Goal: Information Seeking & Learning: Learn about a topic

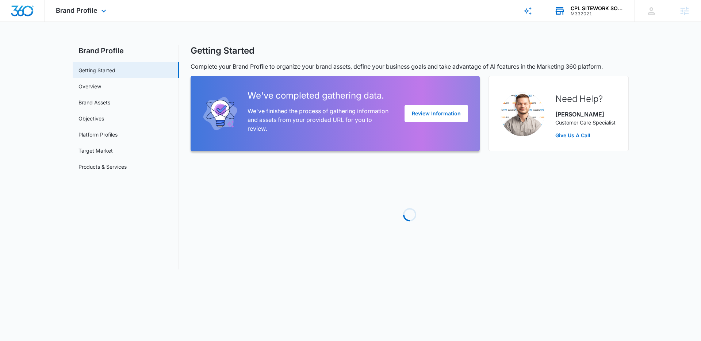
click at [574, 8] on div "CPL SITEWORK SOLUTIONS llc" at bounding box center [597, 8] width 53 height 6
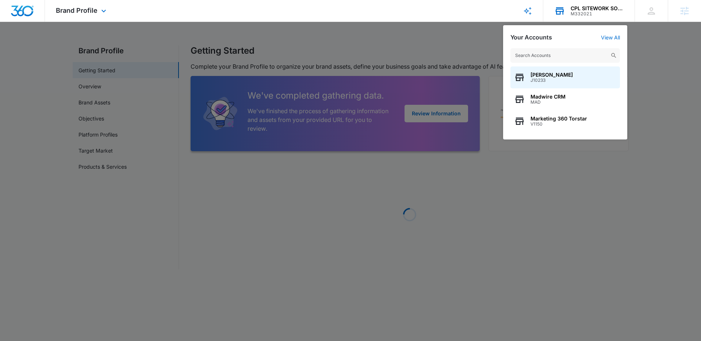
click at [563, 56] on input "text" at bounding box center [566, 55] width 110 height 15
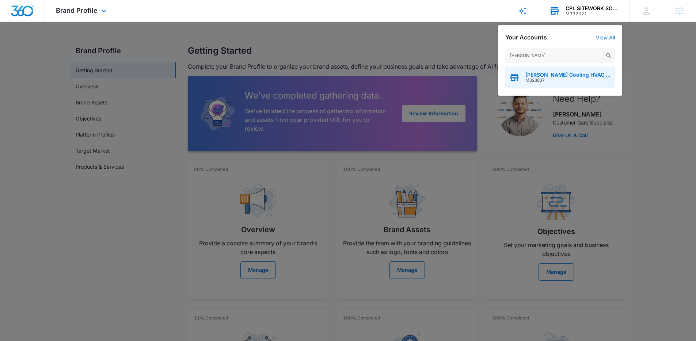
type input "Ault's"
click at [560, 77] on span "Ault's Cooling HVAC Services" at bounding box center [568, 75] width 86 height 6
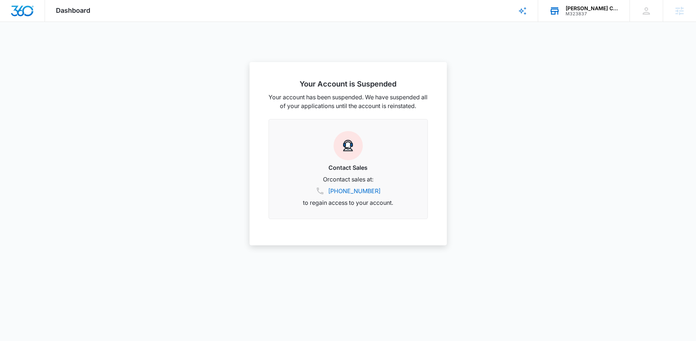
click at [85, 13] on span "Dashboard" at bounding box center [73, 11] width 34 height 8
click at [347, 12] on div "Dashboard Apps Reputation Websites Forms CRM Email Social POS Content Ads Intel…" at bounding box center [348, 11] width 696 height 22
click at [118, 11] on div "Dashboard Apps Reputation Websites Forms CRM Email Social POS Content Ads Intel…" at bounding box center [348, 11] width 696 height 22
drag, startPoint x: 258, startPoint y: 85, endPoint x: 464, endPoint y: 115, distance: 208.1
click at [464, 22] on nav "Your Account is Suspended Your account has been suspended. We have suspended al…" at bounding box center [348, 11] width 696 height 22
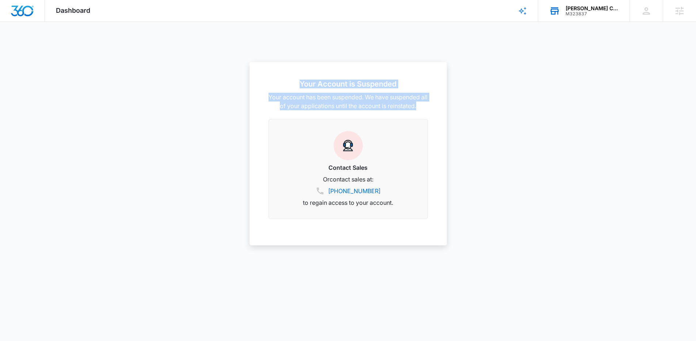
drag, startPoint x: 424, startPoint y: 110, endPoint x: 285, endPoint y: 73, distance: 144.0
click at [285, 73] on div "Your Account is Suspended Your account has been suspended. We have suspended al…" at bounding box center [348, 153] width 197 height 183
drag, startPoint x: 285, startPoint y: 73, endPoint x: 422, endPoint y: 114, distance: 143.4
click at [422, 114] on div "Your Account is Suspended Your account has been suspended. We have suspended al…" at bounding box center [348, 153] width 197 height 183
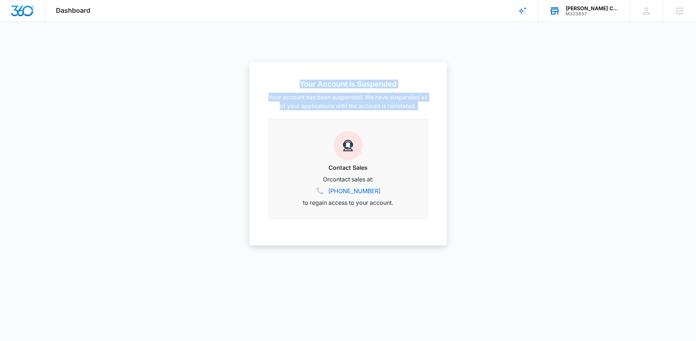
click at [422, 114] on div "Your Account is Suspended Your account has been suspended. We have suspended al…" at bounding box center [348, 153] width 197 height 183
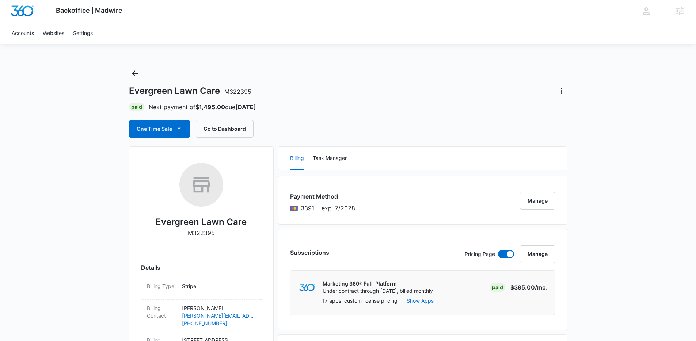
click at [307, 123] on div "One Time Sale Go to Dashboard" at bounding box center [348, 129] width 438 height 18
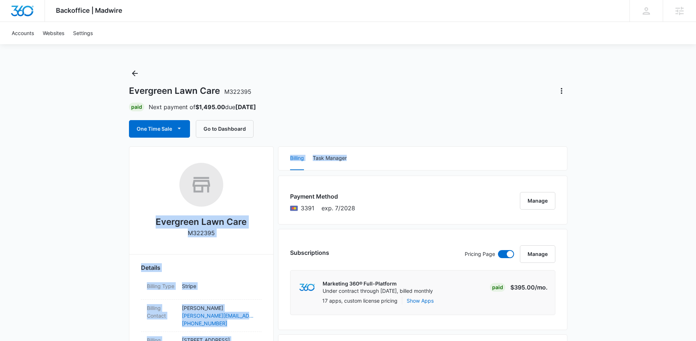
drag, startPoint x: 274, startPoint y: 130, endPoint x: 365, endPoint y: 163, distance: 96.6
click at [365, 163] on div "Billing Task Manager" at bounding box center [422, 158] width 289 height 23
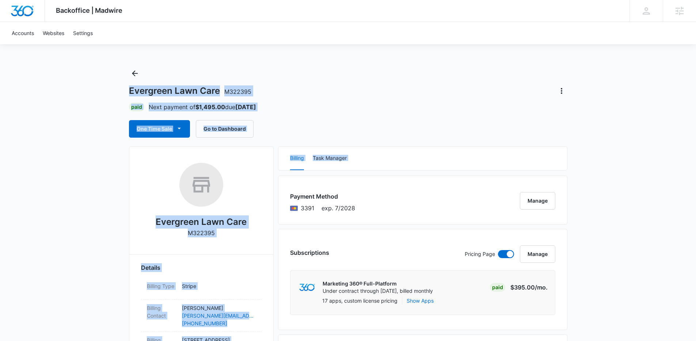
drag, startPoint x: 365, startPoint y: 163, endPoint x: 131, endPoint y: 82, distance: 247.5
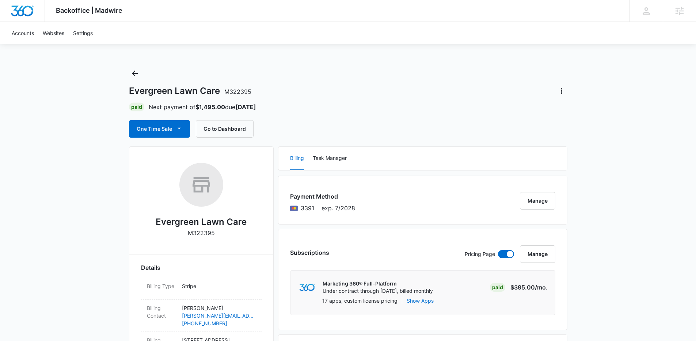
click at [131, 82] on div "Evergreen Lawn Care M322395 Paid Next payment of $1,495.00 due Sep 7 One Time S…" at bounding box center [348, 103] width 438 height 70
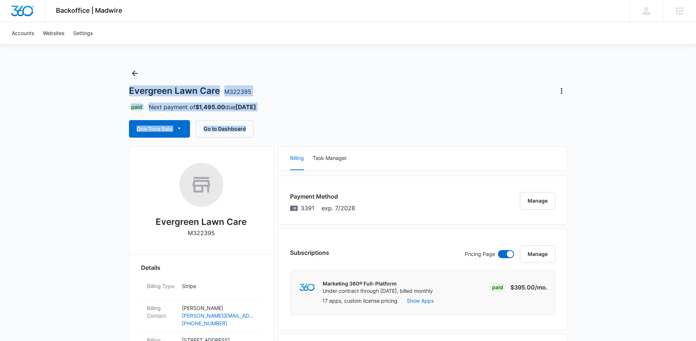
drag, startPoint x: 123, startPoint y: 84, endPoint x: 326, endPoint y: 128, distance: 207.5
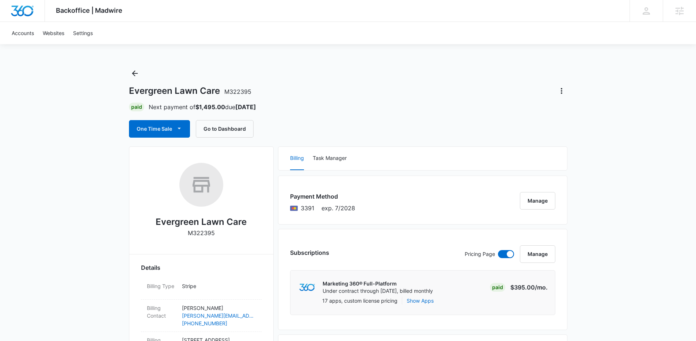
click at [326, 128] on div "One Time Sale Go to Dashboard" at bounding box center [348, 129] width 438 height 18
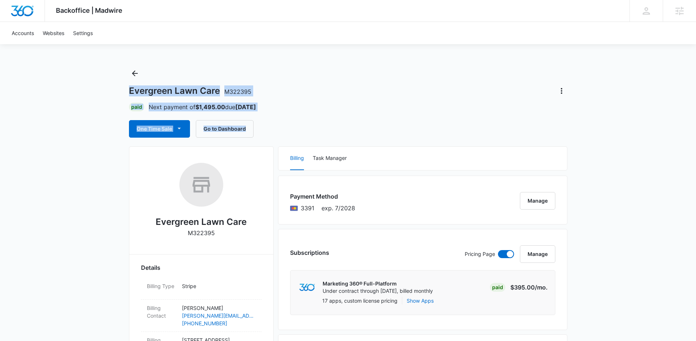
drag, startPoint x: 220, startPoint y: 121, endPoint x: 105, endPoint y: 89, distance: 118.9
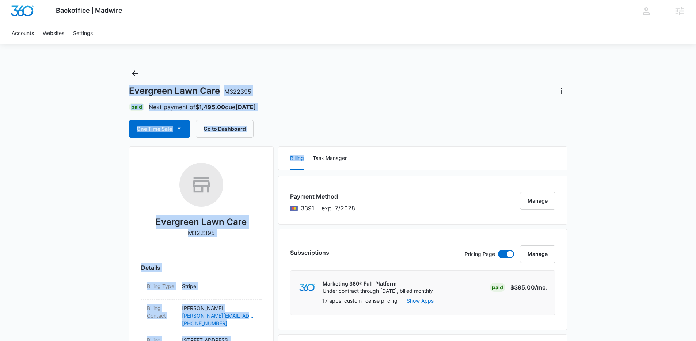
drag, startPoint x: 105, startPoint y: 89, endPoint x: 292, endPoint y: 144, distance: 195.1
click at [285, 134] on div "One Time Sale Go to Dashboard" at bounding box center [348, 129] width 438 height 18
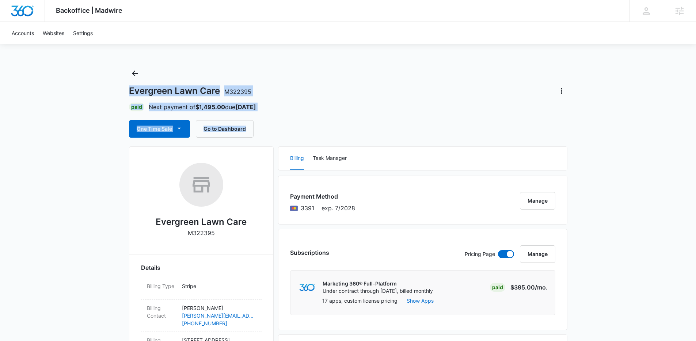
drag, startPoint x: 285, startPoint y: 134, endPoint x: 104, endPoint y: 88, distance: 186.4
drag, startPoint x: 104, startPoint y: 88, endPoint x: 296, endPoint y: 128, distance: 196.3
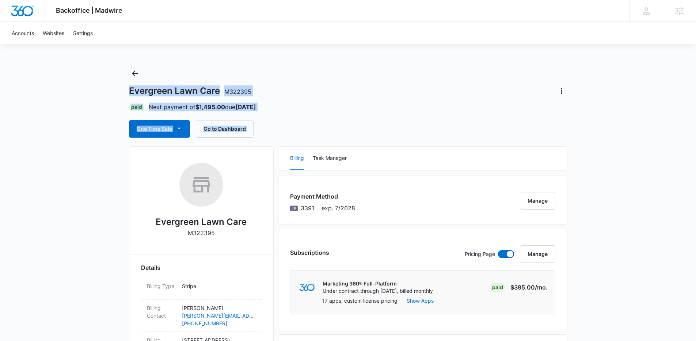
click at [296, 128] on div "One Time Sale Go to Dashboard" at bounding box center [348, 129] width 438 height 18
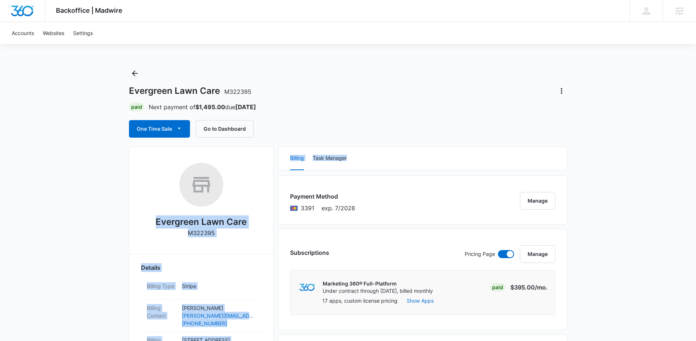
drag, startPoint x: 296, startPoint y: 128, endPoint x: 410, endPoint y: 166, distance: 119.9
click at [410, 166] on div "Billing Task Manager" at bounding box center [422, 158] width 289 height 23
drag, startPoint x: 392, startPoint y: 163, endPoint x: 276, endPoint y: 114, distance: 125.9
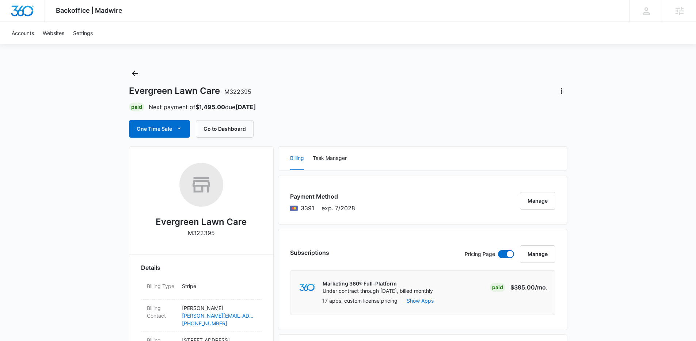
click at [304, 110] on div "Paid Next payment of $1,495.00 due Sep 7" at bounding box center [348, 107] width 438 height 9
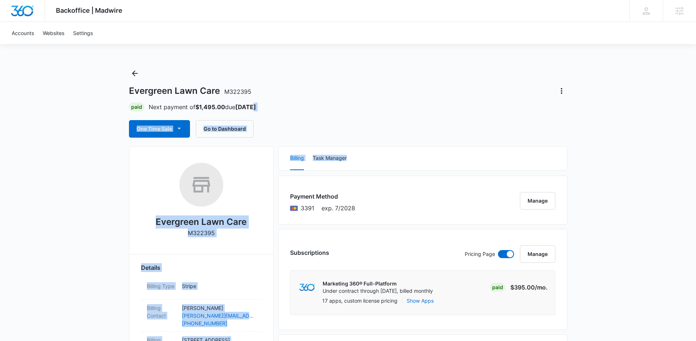
drag, startPoint x: 303, startPoint y: 110, endPoint x: 357, endPoint y: 170, distance: 80.4
click at [369, 167] on div "Billing Task Manager" at bounding box center [422, 158] width 289 height 23
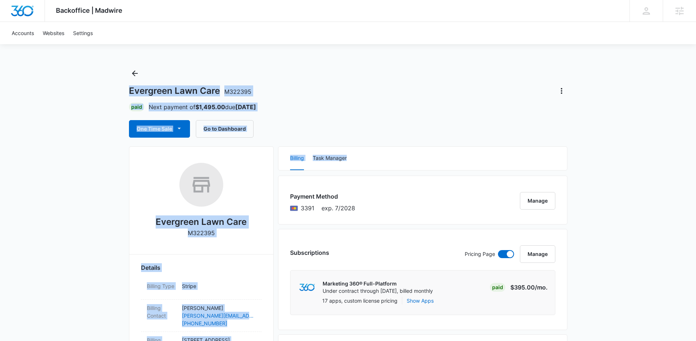
drag, startPoint x: 338, startPoint y: 153, endPoint x: 111, endPoint y: 80, distance: 238.6
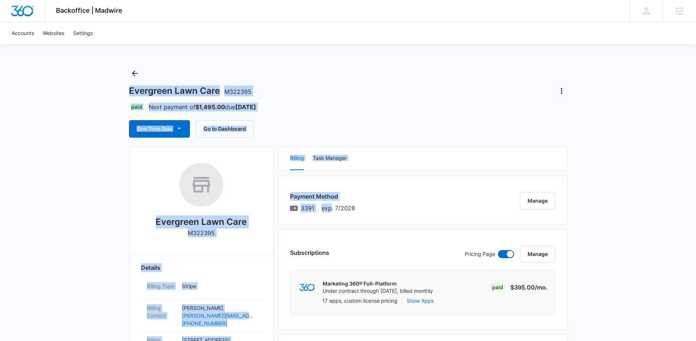
drag, startPoint x: 111, startPoint y: 80, endPoint x: 370, endPoint y: 203, distance: 286.5
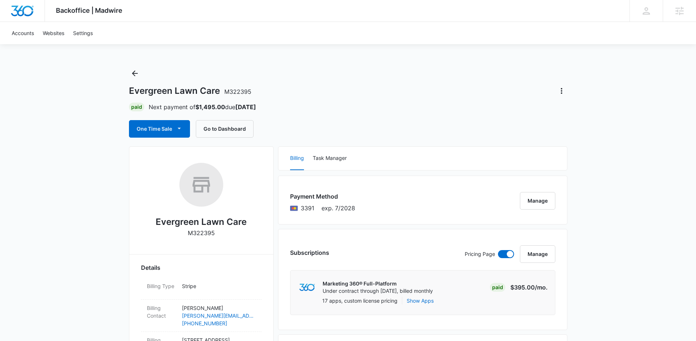
click at [366, 206] on div "Payment Method 3391 exp. 7/2028 Manage" at bounding box center [422, 200] width 289 height 49
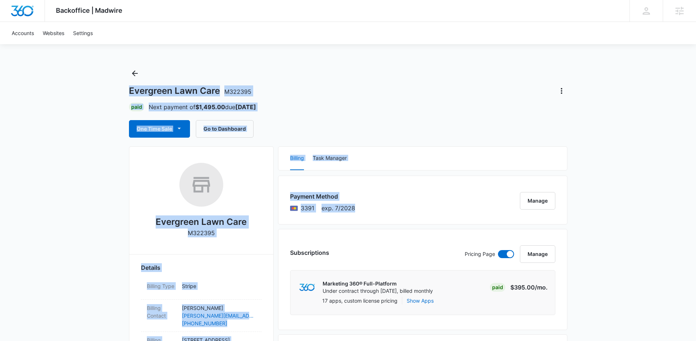
drag, startPoint x: 360, startPoint y: 213, endPoint x: 105, endPoint y: 93, distance: 281.9
drag, startPoint x: 110, startPoint y: 93, endPoint x: 432, endPoint y: 214, distance: 344.1
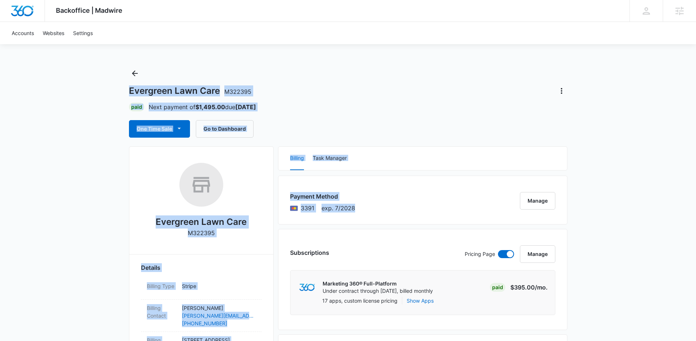
click at [432, 214] on div "Payment Method 3391 exp. 7/2028 Manage" at bounding box center [422, 200] width 289 height 49
drag, startPoint x: 432, startPoint y: 214, endPoint x: 101, endPoint y: 90, distance: 353.3
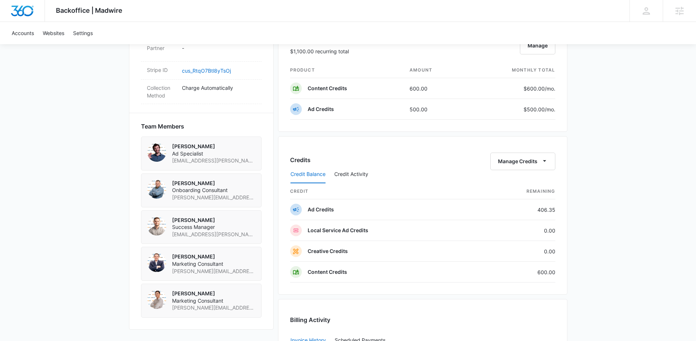
scroll to position [448, 0]
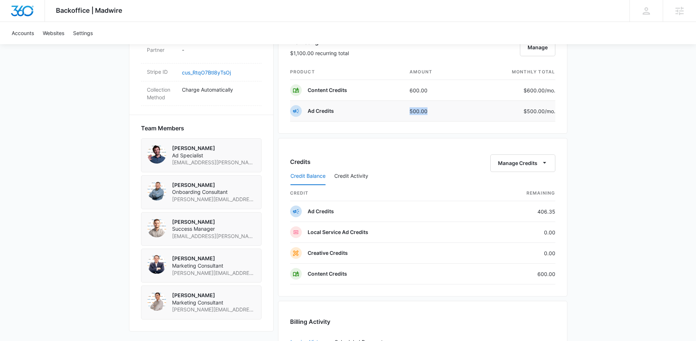
drag, startPoint x: 396, startPoint y: 110, endPoint x: 392, endPoint y: 110, distance: 4.4
click at [392, 110] on tr "Ad Credits 500.00 $500.00 /mo." at bounding box center [422, 111] width 265 height 21
click at [392, 110] on td "Ad Credits" at bounding box center [347, 111] width 114 height 21
click at [459, 138] on div "Credits Manage Credits Credit Balance Credit Activity credit Remaining Ad Credi…" at bounding box center [422, 217] width 289 height 159
click at [431, 126] on div "Marketing $1,100.00 recurring total Manage product amount monthly total Content…" at bounding box center [422, 77] width 289 height 113
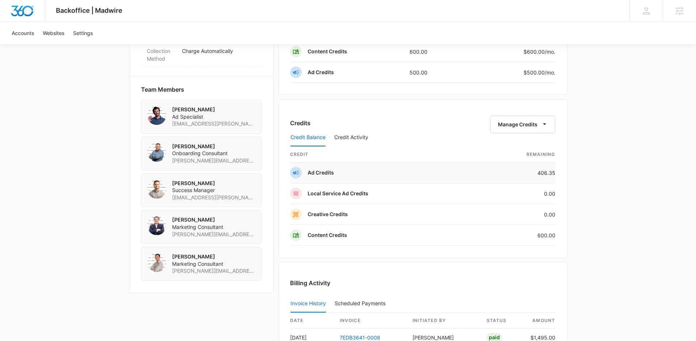
scroll to position [480, 0]
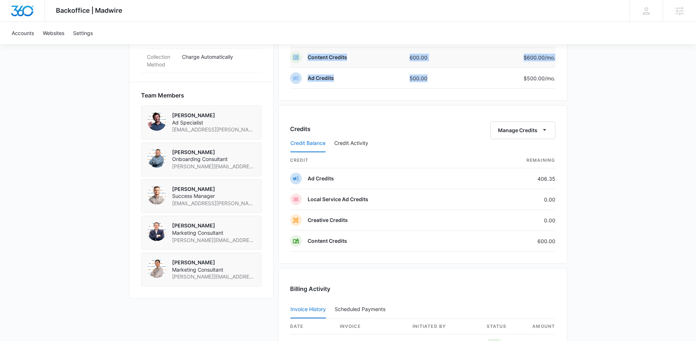
drag, startPoint x: 436, startPoint y: 83, endPoint x: 299, endPoint y: 56, distance: 138.9
click at [299, 56] on tbody "Content Credits 600.00 $600.00 /mo. Ad Credits 500.00 $500.00 /mo." at bounding box center [422, 68] width 265 height 42
click at [284, 54] on div "Marketing $1,100.00 recurring total Manage product amount monthly total Content…" at bounding box center [422, 44] width 289 height 113
drag, startPoint x: 284, startPoint y: 54, endPoint x: 573, endPoint y: 92, distance: 291.8
click at [573, 92] on div "Backoffice | Madwire Apps Settings NF Niall Fowler niall.fowler@madwire.com My …" at bounding box center [348, 22] width 696 height 1005
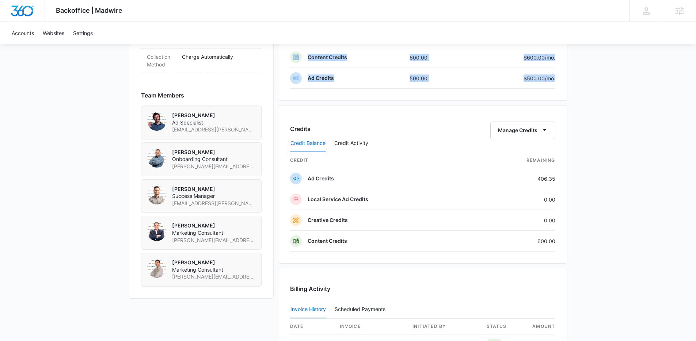
click at [573, 92] on div "Backoffice | Madwire Apps Settings NF Niall Fowler niall.fowler@madwire.com My …" at bounding box center [348, 22] width 696 height 1005
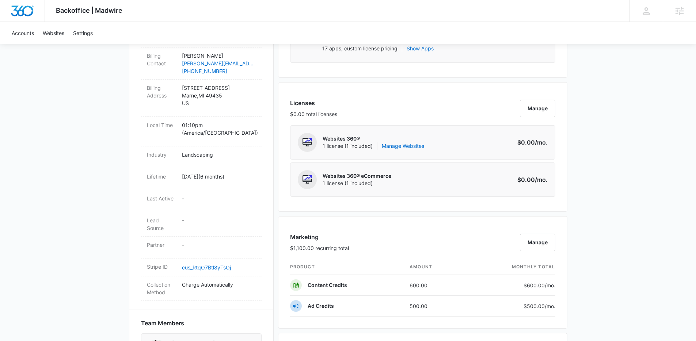
scroll to position [305, 0]
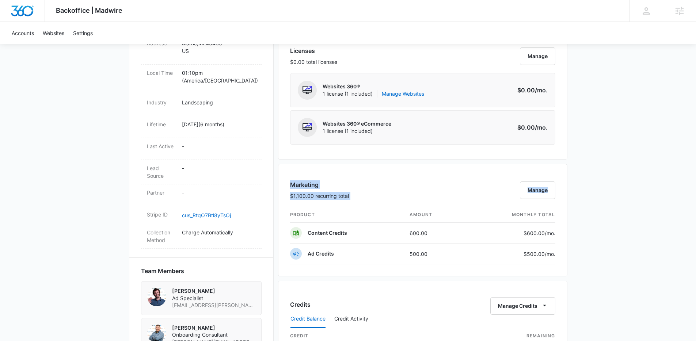
drag, startPoint x: 556, startPoint y: 257, endPoint x: 292, endPoint y: 181, distance: 275.1
click at [292, 181] on div "Marketing $1,100.00 recurring total Manage product amount monthly total Content…" at bounding box center [422, 220] width 289 height 113
click at [292, 181] on h3 "Marketing" at bounding box center [319, 184] width 59 height 9
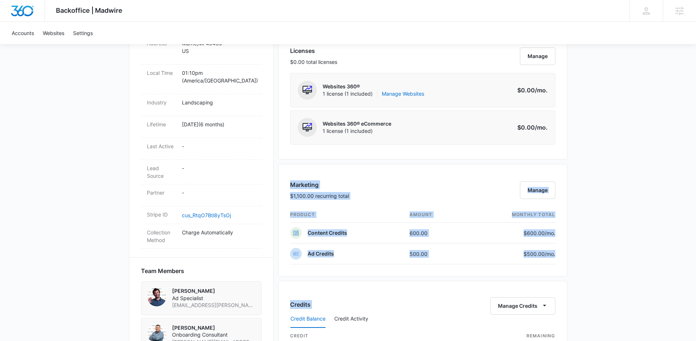
drag, startPoint x: 290, startPoint y: 181, endPoint x: 583, endPoint y: 277, distance: 308.3
click at [583, 277] on div "Backoffice | Madwire Apps Settings NF Niall Fowler niall.fowler@madwire.com My …" at bounding box center [348, 197] width 696 height 1005
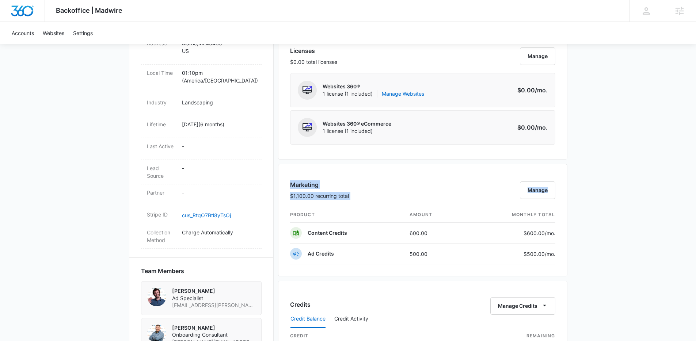
drag, startPoint x: 580, startPoint y: 265, endPoint x: 284, endPoint y: 176, distance: 309.3
click at [284, 176] on div "Backoffice | Madwire Apps Settings NF Niall Fowler niall.fowler@madwire.com My …" at bounding box center [348, 197] width 696 height 1005
click at [284, 176] on div "Marketing $1,100.00 recurring total Manage product amount monthly total Content…" at bounding box center [422, 220] width 289 height 113
drag, startPoint x: 289, startPoint y: 176, endPoint x: 602, endPoint y: 267, distance: 325.7
click at [602, 267] on div "Backoffice | Madwire Apps Settings NF Niall Fowler niall.fowler@madwire.com My …" at bounding box center [348, 197] width 696 height 1005
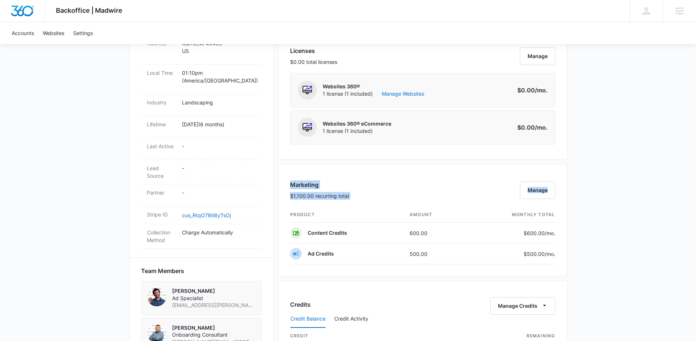
click at [602, 267] on div "Backoffice | Madwire Apps Settings NF Niall Fowler niall.fowler@madwire.com My …" at bounding box center [348, 197] width 696 height 1005
drag, startPoint x: 581, startPoint y: 264, endPoint x: 289, endPoint y: 180, distance: 303.4
click at [289, 180] on div "Backoffice | Madwire Apps Settings NF Niall Fowler niall.fowler@madwire.com My …" at bounding box center [348, 197] width 696 height 1005
click at [289, 180] on div "Marketing $1,100.00 recurring total Manage product amount monthly total Content…" at bounding box center [422, 220] width 289 height 113
drag, startPoint x: 289, startPoint y: 185, endPoint x: 354, endPoint y: 200, distance: 67.1
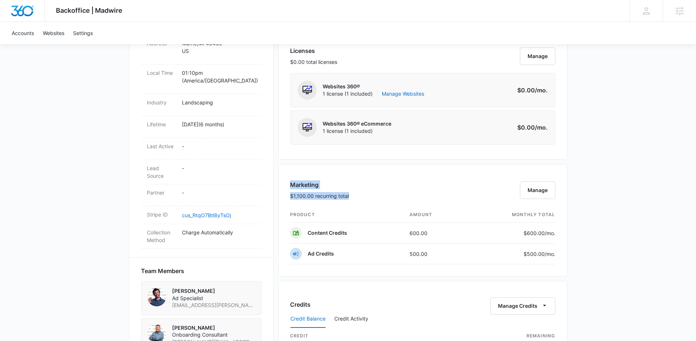
click at [354, 200] on div "Marketing $1,100.00 recurring total Manage product amount monthly total Content…" at bounding box center [422, 220] width 289 height 113
click at [354, 200] on div "Marketing $1,100.00 recurring total Manage" at bounding box center [422, 193] width 265 height 27
click at [370, 203] on div "Marketing $1,100.00 recurring total Manage" at bounding box center [422, 193] width 265 height 27
click at [426, 185] on div "Marketing $1,100.00 recurring total Manage" at bounding box center [422, 193] width 265 height 27
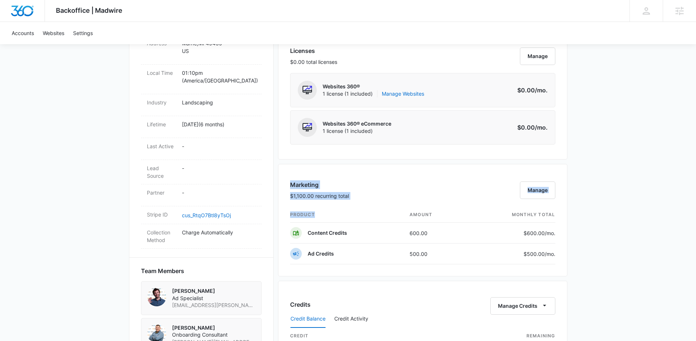
drag, startPoint x: 287, startPoint y: 186, endPoint x: 368, endPoint y: 212, distance: 84.8
click at [368, 212] on div "Marketing $1,100.00 recurring total Manage product amount monthly total Content…" at bounding box center [422, 220] width 289 height 113
click at [368, 212] on th "product" at bounding box center [347, 215] width 114 height 16
drag, startPoint x: 351, startPoint y: 209, endPoint x: 291, endPoint y: 173, distance: 69.7
click at [291, 173] on div "Marketing $1,100.00 recurring total Manage product amount monthly total Content…" at bounding box center [422, 220] width 289 height 113
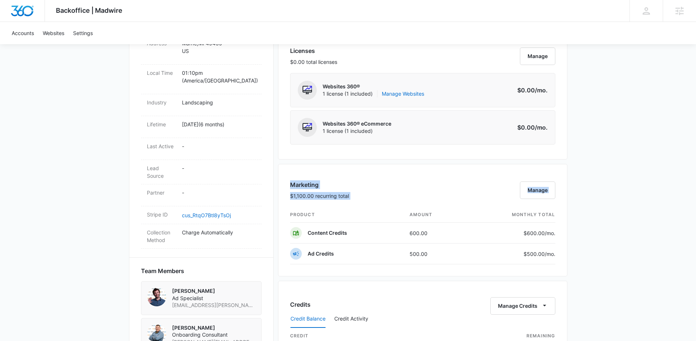
click at [291, 173] on div "Marketing $1,100.00 recurring total Manage product amount monthly total Content…" at bounding box center [422, 220] width 289 height 113
drag, startPoint x: 282, startPoint y: 183, endPoint x: 555, endPoint y: 218, distance: 274.4
click at [555, 218] on div "Marketing $1,100.00 recurring total Manage product amount monthly total Content…" at bounding box center [422, 220] width 289 height 113
click at [555, 218] on th "monthly total" at bounding box center [510, 215] width 89 height 16
drag, startPoint x: 559, startPoint y: 217, endPoint x: 305, endPoint y: 179, distance: 256.3
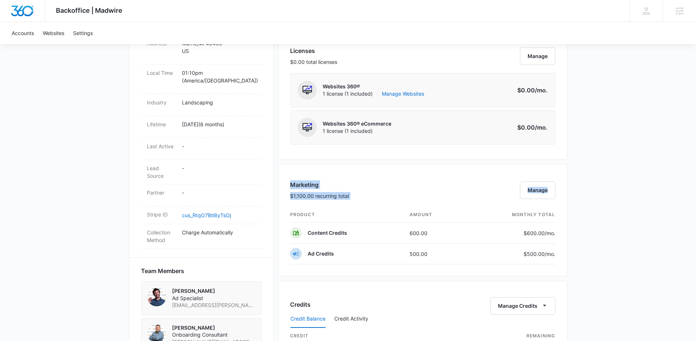
click at [305, 179] on div "Marketing $1,100.00 recurring total Manage product amount monthly total Content…" at bounding box center [422, 220] width 289 height 113
drag, startPoint x: 284, startPoint y: 179, endPoint x: 571, endPoint y: 265, distance: 299.5
click at [571, 265] on div "Backoffice | Madwire Apps Settings NF Niall Fowler niall.fowler@madwire.com My …" at bounding box center [348, 197] width 696 height 1005
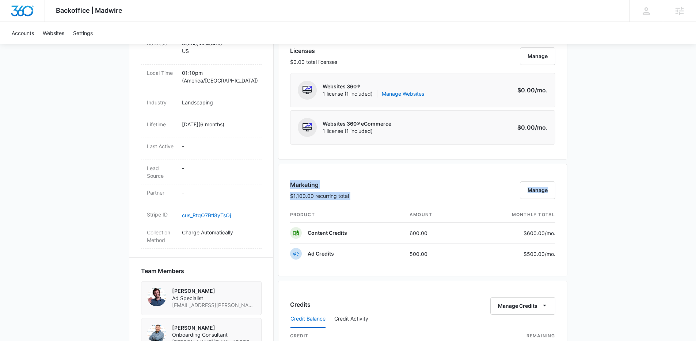
drag, startPoint x: 567, startPoint y: 265, endPoint x: 285, endPoint y: 176, distance: 295.5
click at [285, 176] on div "Marketing $1,100.00 recurring total Manage product amount monthly total Content…" at bounding box center [422, 220] width 289 height 113
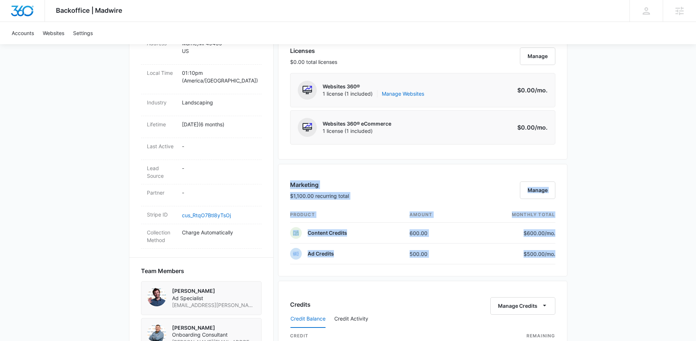
drag, startPoint x: 285, startPoint y: 176, endPoint x: 556, endPoint y: 259, distance: 284.2
click at [556, 259] on div "Marketing $1,100.00 recurring total Manage product amount monthly total Content…" at bounding box center [422, 220] width 289 height 113
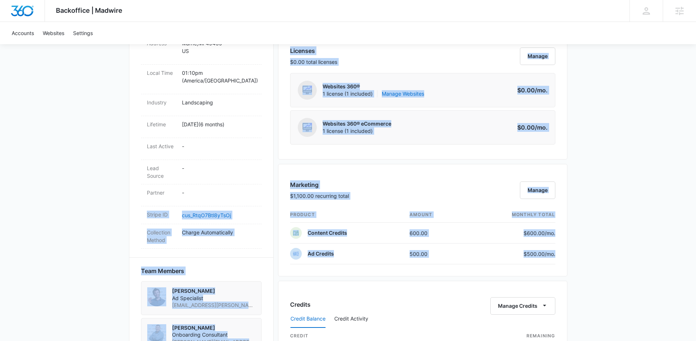
drag, startPoint x: 556, startPoint y: 259, endPoint x: 267, endPoint y: 183, distance: 299.5
click at [267, 183] on div "Evergreen Lawn Care M322395 Details Billing Type Stripe Billing Contact Jolene …" at bounding box center [348, 267] width 438 height 850
click at [284, 179] on div "Marketing $1,100.00 recurring total Manage product amount monthly total Content…" at bounding box center [422, 220] width 289 height 113
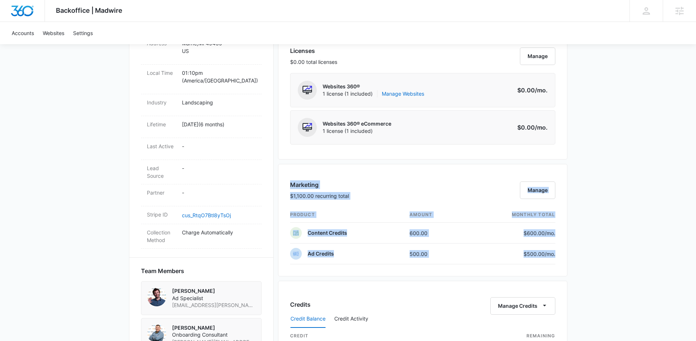
drag, startPoint x: 284, startPoint y: 179, endPoint x: 569, endPoint y: 249, distance: 293.0
click at [569, 249] on div "Backoffice | Madwire Apps Settings NF Niall Fowler niall.fowler@madwire.com My …" at bounding box center [348, 197] width 696 height 1005
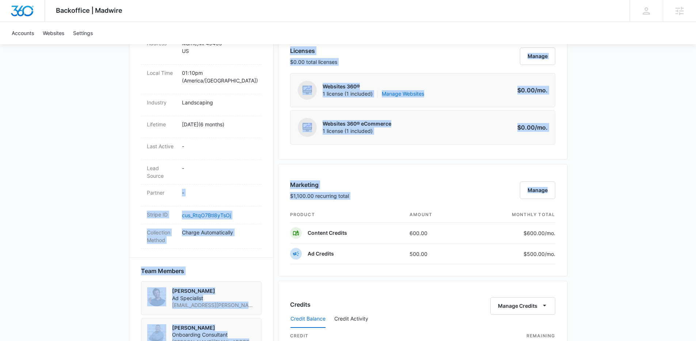
drag, startPoint x: 563, startPoint y: 254, endPoint x: 274, endPoint y: 178, distance: 298.1
click at [274, 178] on div "Evergreen Lawn Care M322395 Details Billing Type Stripe Billing Contact Jolene …" at bounding box center [348, 267] width 438 height 850
click at [283, 175] on div "Marketing $1,100.00 recurring total Manage product amount monthly total Content…" at bounding box center [422, 220] width 289 height 113
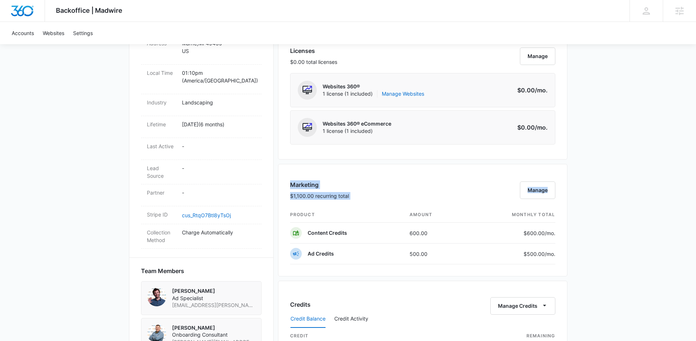
drag, startPoint x: 283, startPoint y: 175, endPoint x: 566, endPoint y: 262, distance: 295.5
click at [566, 262] on div "Marketing $1,100.00 recurring total Manage product amount monthly total Content…" at bounding box center [422, 220] width 289 height 113
drag, startPoint x: 567, startPoint y: 262, endPoint x: 284, endPoint y: 177, distance: 296.0
click at [284, 177] on div "Backoffice | Madwire Apps Settings NF Niall Fowler niall.fowler@madwire.com My …" at bounding box center [348, 197] width 696 height 1005
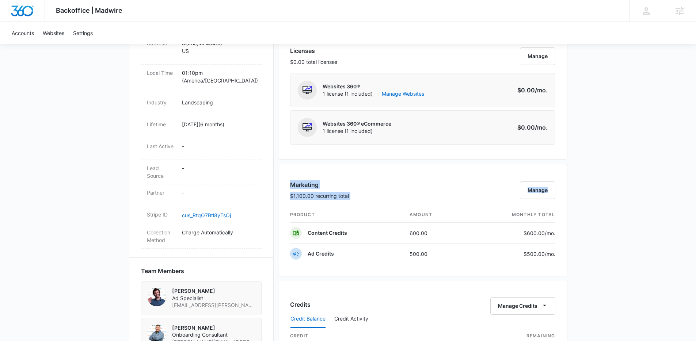
click at [284, 177] on div "Marketing $1,100.00 recurring total Manage product amount monthly total Content…" at bounding box center [422, 220] width 289 height 113
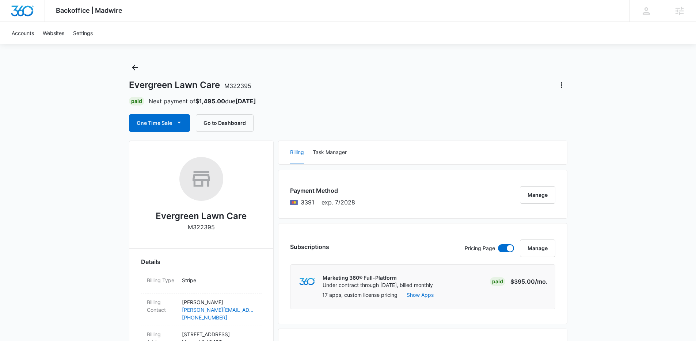
scroll to position [0, 0]
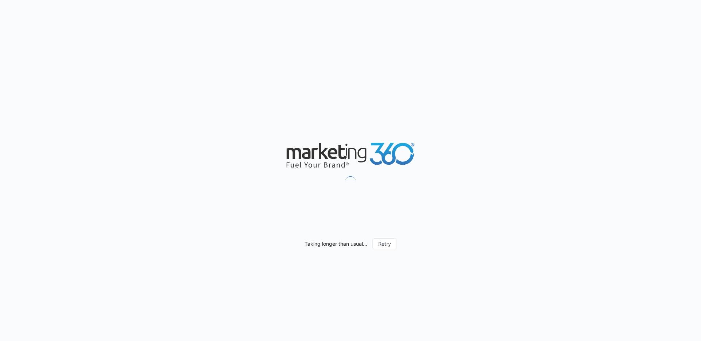
click at [532, 87] on div "Taking longer than usual... Retry" at bounding box center [350, 170] width 701 height 341
click at [514, 96] on div "Taking longer than usual... Retry" at bounding box center [350, 170] width 701 height 341
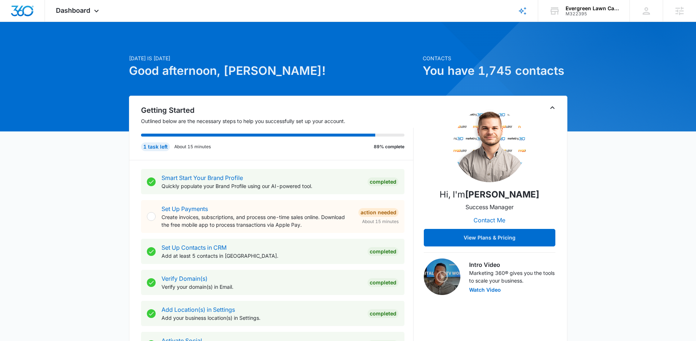
click at [93, 12] on icon at bounding box center [96, 12] width 9 height 9
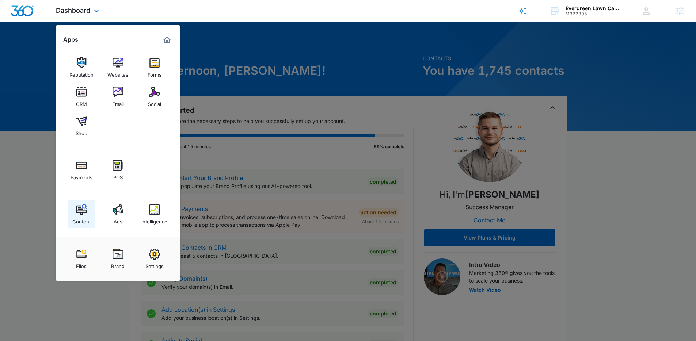
click at [78, 212] on img at bounding box center [81, 209] width 11 height 11
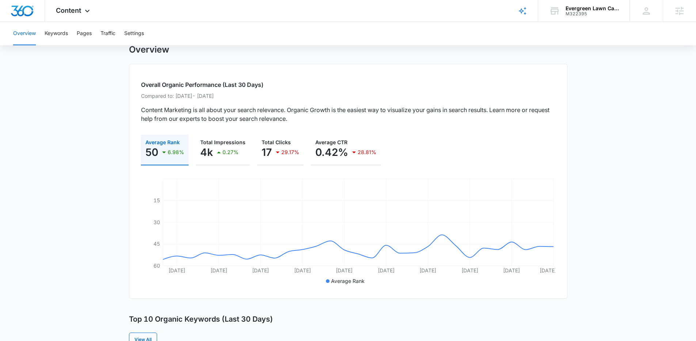
scroll to position [13, 0]
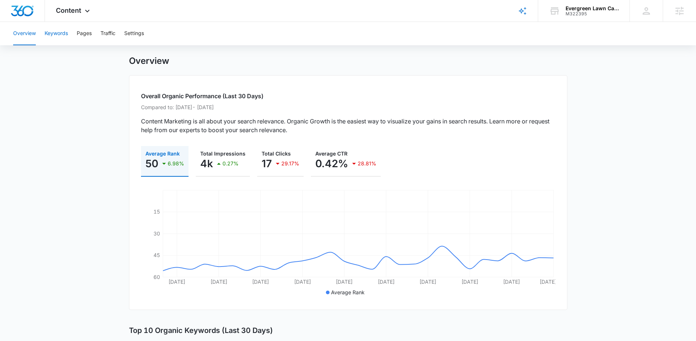
click at [63, 34] on button "Keywords" at bounding box center [56, 33] width 23 height 23
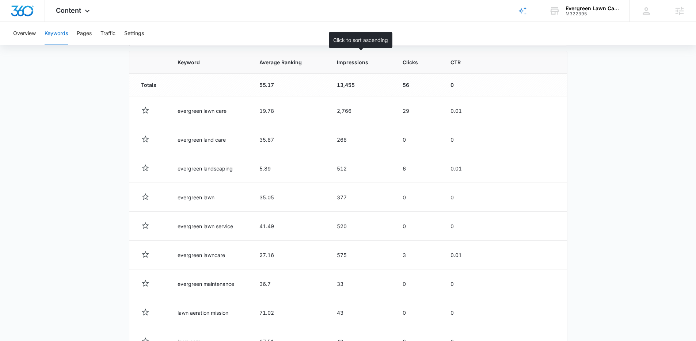
click at [355, 64] on span "Impressions" at bounding box center [356, 62] width 38 height 8
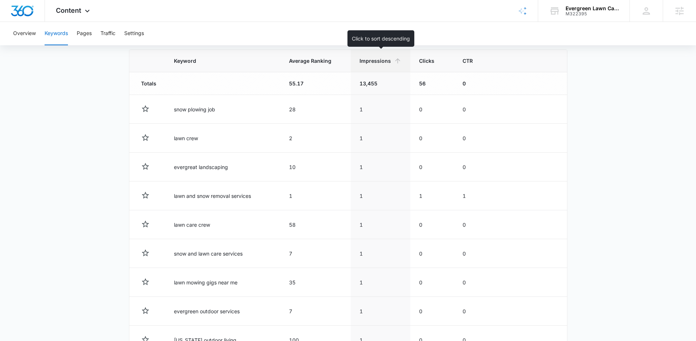
click at [377, 65] on th "Impressions" at bounding box center [381, 61] width 60 height 23
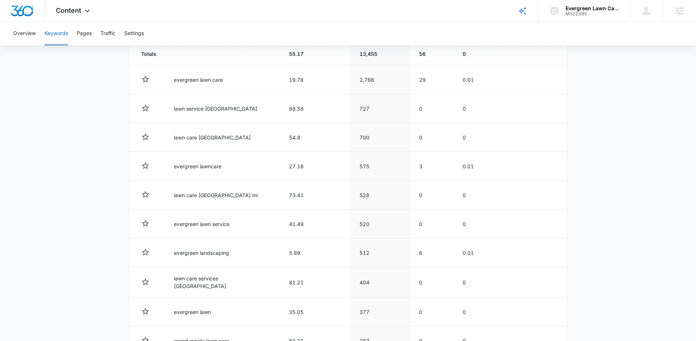
scroll to position [281, 0]
click at [587, 90] on main "Keywords Keywords are words used for search engine optimization (SEO). This rep…" at bounding box center [348, 92] width 696 height 608
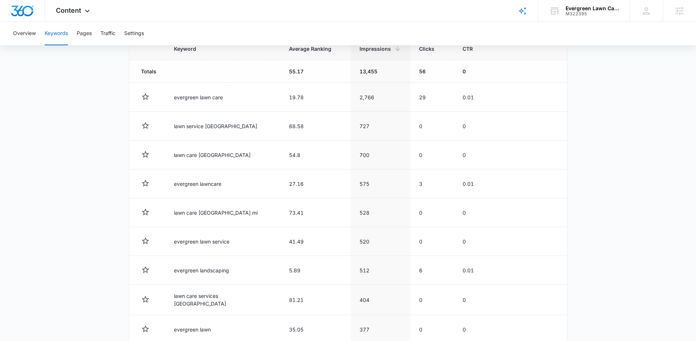
click at [625, 133] on main "Keywords Keywords are words used for search engine optimization (SEO). This rep…" at bounding box center [348, 109] width 696 height 608
click at [610, 129] on main "Keywords Keywords are words used for search engine optimization (SEO). This rep…" at bounding box center [348, 109] width 696 height 608
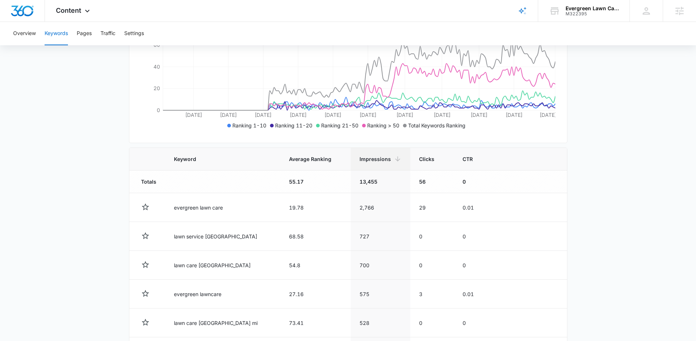
scroll to position [0, 0]
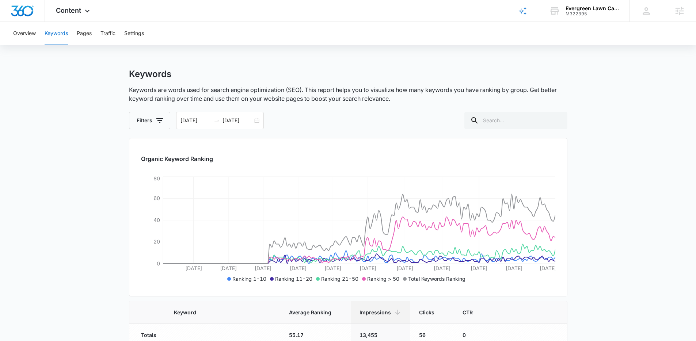
click at [595, 15] on div "M322395" at bounding box center [592, 13] width 53 height 5
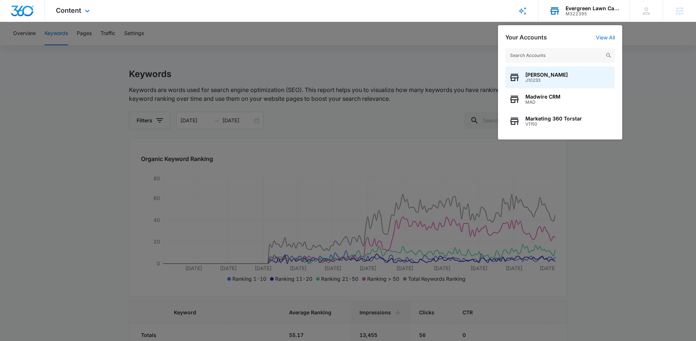
click at [583, 15] on div "M322395" at bounding box center [592, 13] width 53 height 5
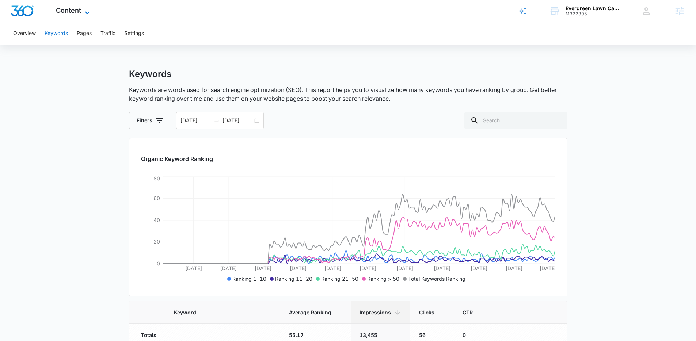
click at [66, 10] on span "Content" at bounding box center [68, 11] width 25 height 8
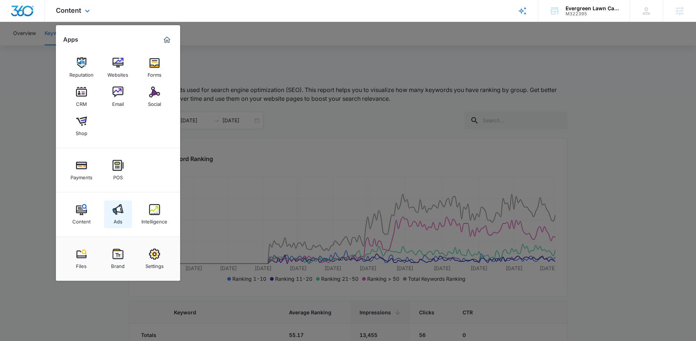
click at [114, 216] on div "Ads" at bounding box center [118, 219] width 9 height 9
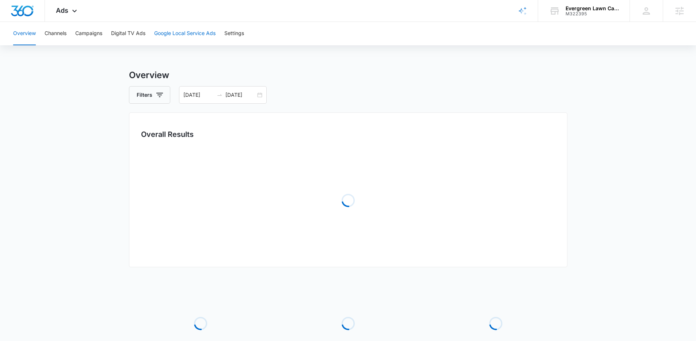
click at [182, 32] on button "Google Local Service Ads" at bounding box center [184, 33] width 61 height 23
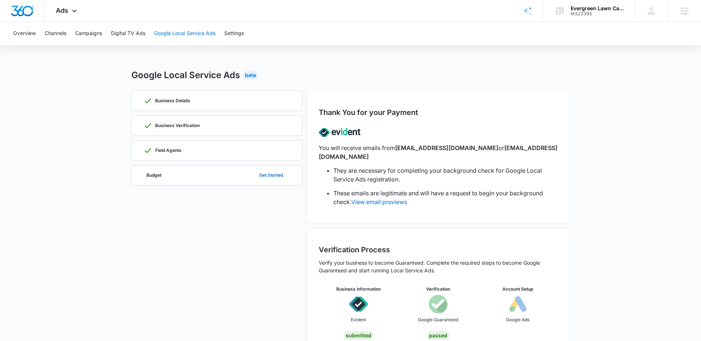
click at [190, 27] on button "Google Local Service Ads" at bounding box center [184, 33] width 61 height 23
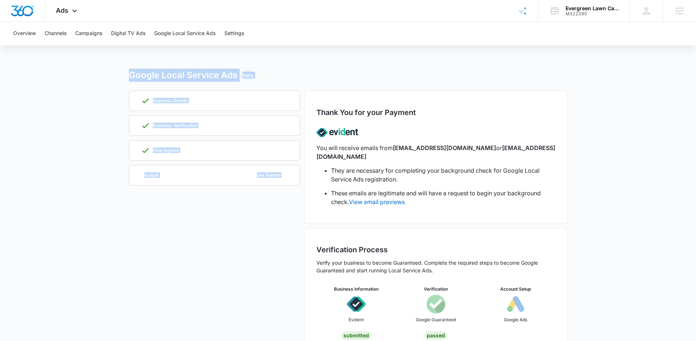
drag, startPoint x: 116, startPoint y: 68, endPoint x: 344, endPoint y: 84, distance: 228.5
click at [350, 91] on div "Overview Channels Campaigns Digital TV Ads Google Local Service Ads Settings Go…" at bounding box center [348, 191] width 696 height 339
click at [342, 80] on div "Google Local Service Ads Beta" at bounding box center [348, 75] width 438 height 13
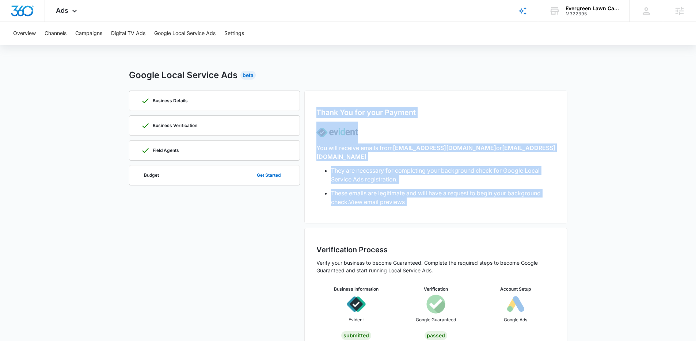
drag, startPoint x: 505, startPoint y: 215, endPoint x: 322, endPoint y: 88, distance: 223.0
click at [322, 88] on div "Google Local Service Ads Beta Business Details Business Verification Field Agen…" at bounding box center [348, 211] width 438 height 284
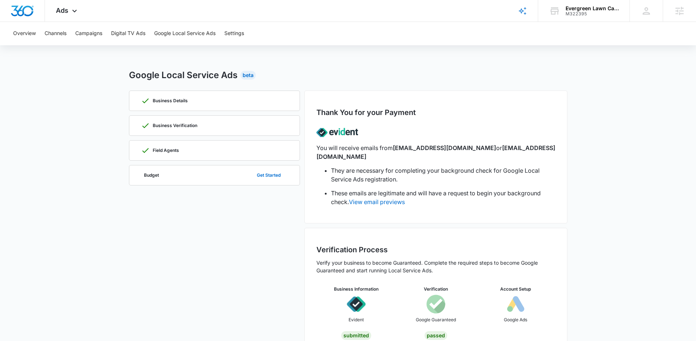
click at [335, 104] on div "Thank You for your Payment You will receive emails from no-reply@evidentid.com …" at bounding box center [435, 157] width 263 height 133
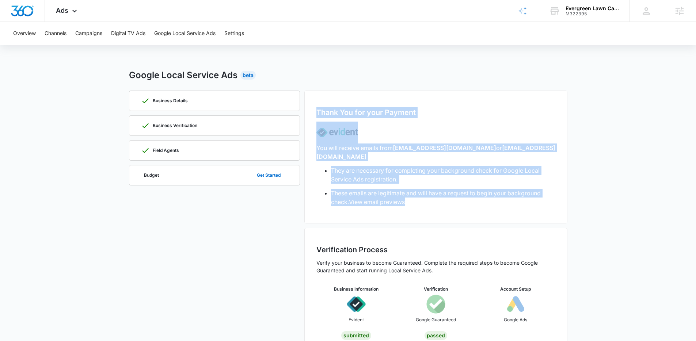
drag, startPoint x: 390, startPoint y: 134, endPoint x: 495, endPoint y: 204, distance: 126.2
click at [495, 204] on div "Thank You for your Payment You will receive emails from no-reply@evidentid.com …" at bounding box center [435, 157] width 263 height 133
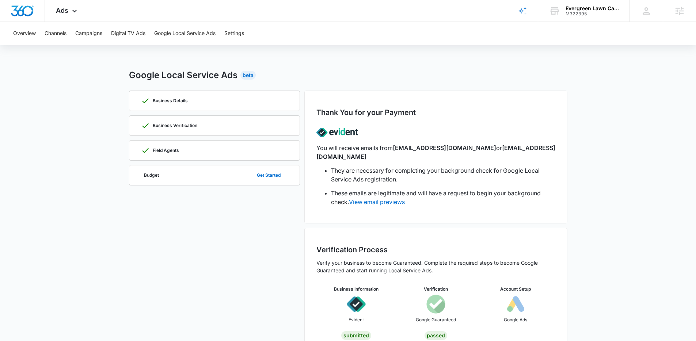
click at [277, 64] on div "Overview Channels Campaigns Digital TV Ads Google Local Service Ads Settings Go…" at bounding box center [348, 191] width 696 height 339
drag, startPoint x: 268, startPoint y: 77, endPoint x: 109, endPoint y: 67, distance: 159.2
click at [109, 67] on div "Overview Channels Campaigns Digital TV Ads Google Local Service Ads Settings Go…" at bounding box center [348, 191] width 696 height 339
drag, startPoint x: 266, startPoint y: 81, endPoint x: 288, endPoint y: 81, distance: 22.3
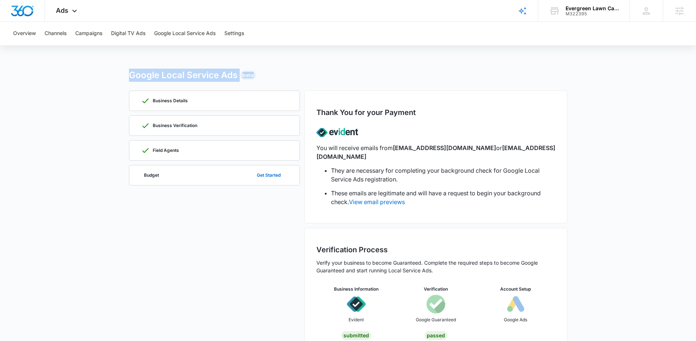
click at [288, 81] on div "Overview Channels Campaigns Digital TV Ads Google Local Service Ads Settings Go…" at bounding box center [348, 191] width 696 height 339
click at [288, 81] on div "Google Local Service Ads Beta" at bounding box center [348, 75] width 438 height 13
click at [602, 145] on main "Google Local Service Ads Beta Business Details Business Verification Field Agen…" at bounding box center [348, 215] width 696 height 292
click at [601, 145] on main "Google Local Service Ads Beta Business Details Business Verification Field Agen…" at bounding box center [348, 215] width 696 height 292
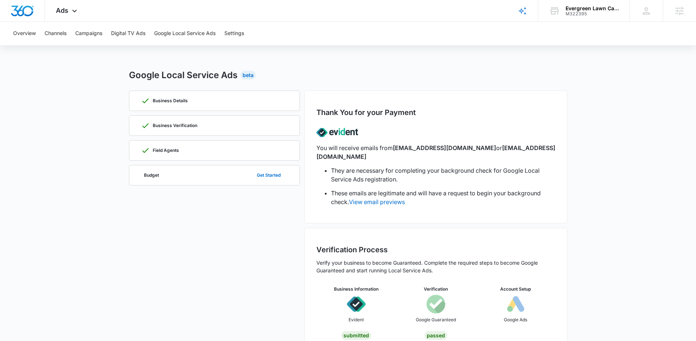
click at [599, 145] on main "Google Local Service Ads Beta Business Details Business Verification Field Agen…" at bounding box center [348, 215] width 696 height 292
click at [340, 100] on div "Thank You for your Payment You will receive emails from no-reply@evidentid.com …" at bounding box center [435, 157] width 263 height 133
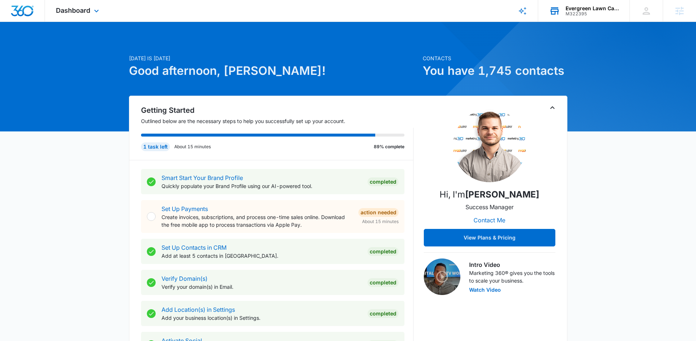
click at [594, 9] on div "Evergreen Lawn Care" at bounding box center [592, 8] width 53 height 6
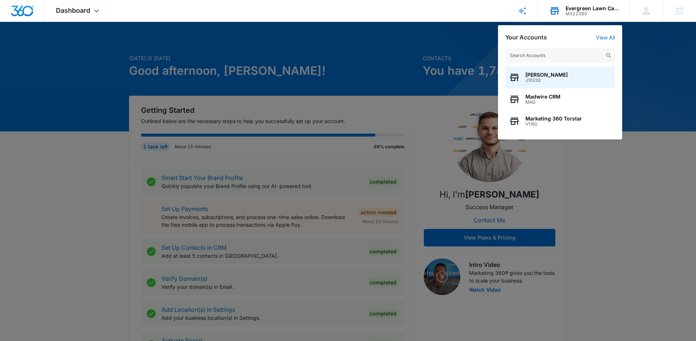
click at [528, 52] on input "text" at bounding box center [560, 55] width 110 height 15
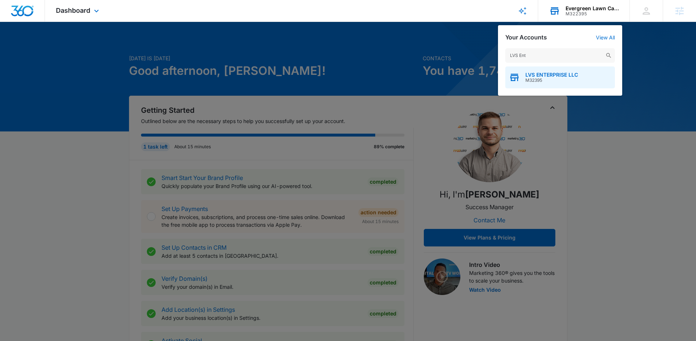
type input "LVS Ent"
click at [535, 80] on span "M32395" at bounding box center [551, 80] width 53 height 5
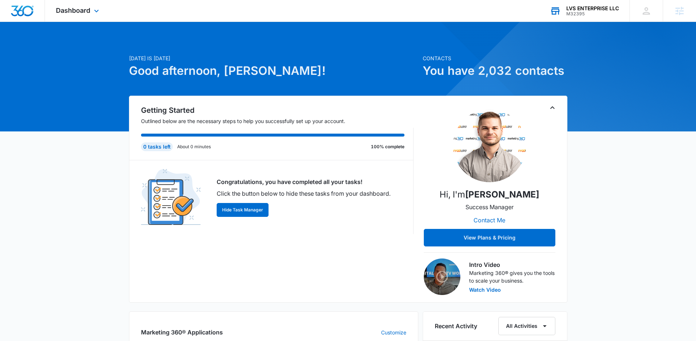
click at [74, 19] on div "Dashboard Apps Reputation Websites Forms CRM Email Social Shop Payments POS Con…" at bounding box center [78, 11] width 67 height 22
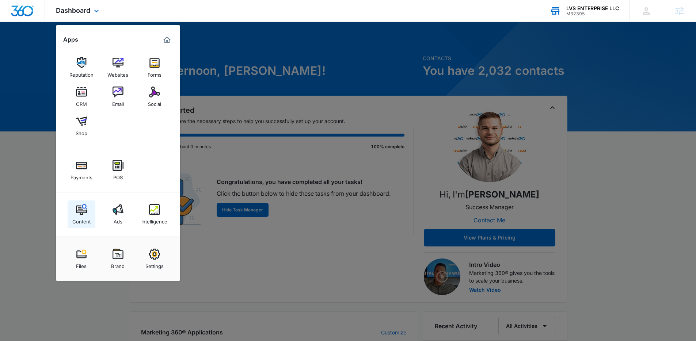
click at [76, 210] on img at bounding box center [81, 209] width 11 height 11
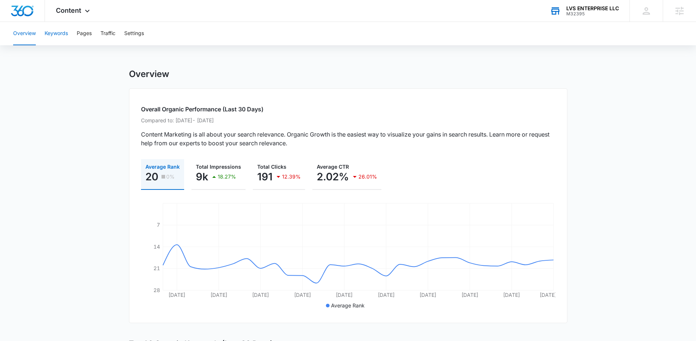
click at [57, 32] on button "Keywords" at bounding box center [56, 33] width 23 height 23
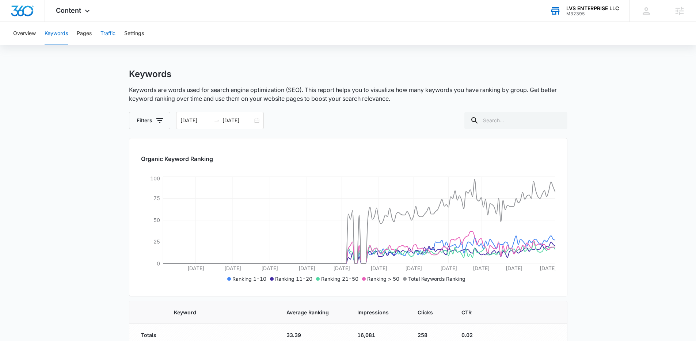
click at [104, 32] on button "Traffic" at bounding box center [107, 33] width 15 height 23
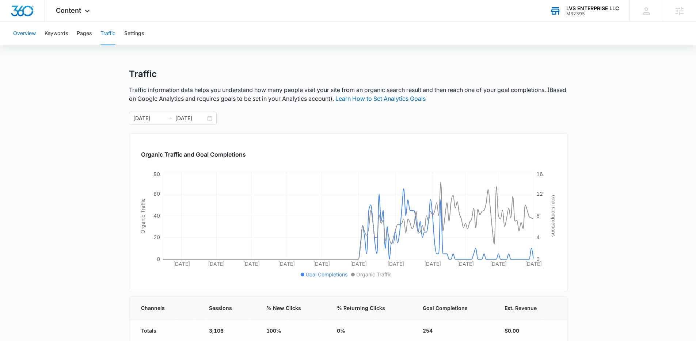
click at [21, 30] on button "Overview" at bounding box center [24, 33] width 23 height 23
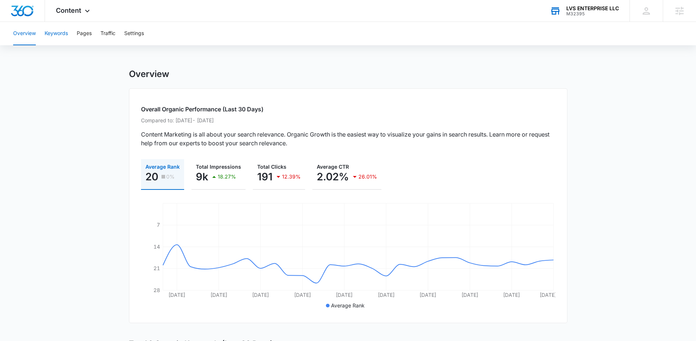
click at [64, 34] on button "Keywords" at bounding box center [56, 33] width 23 height 23
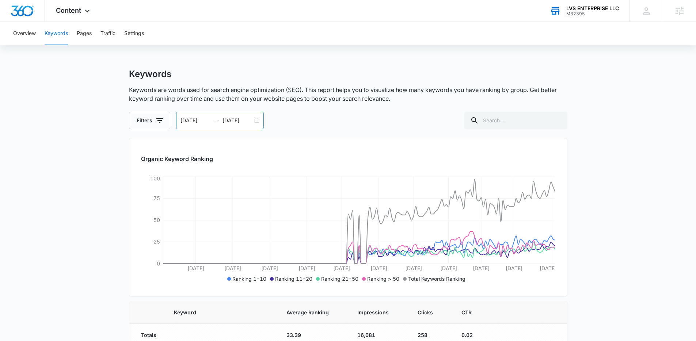
click at [255, 121] on div "[DATE] [DATE]" at bounding box center [220, 121] width 88 height 18
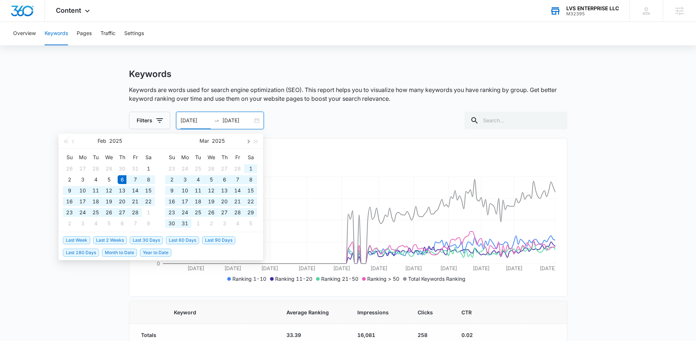
click at [247, 140] on span "button" at bounding box center [248, 142] width 4 height 4
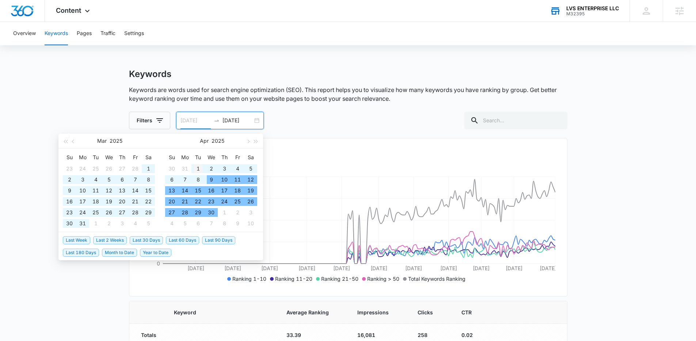
type input "[DATE]"
click at [199, 168] on div "1" at bounding box center [198, 168] width 9 height 9
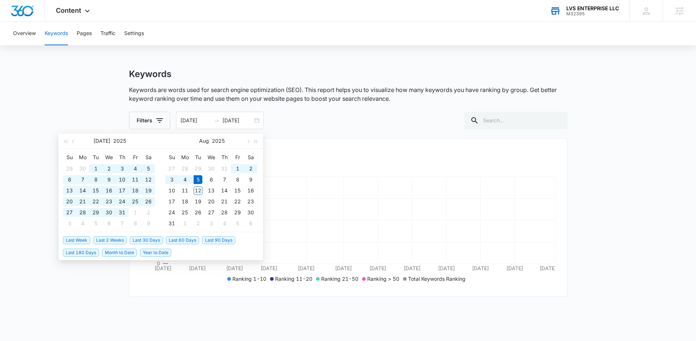
click at [301, 102] on p "Keywords are words used for search engine optimization (SEO). This report helps…" at bounding box center [348, 94] width 438 height 18
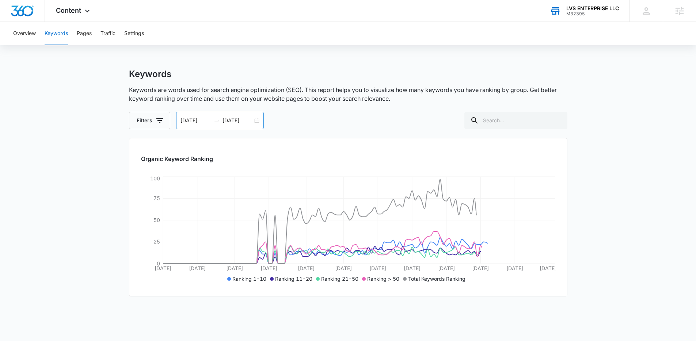
click at [250, 121] on input "[DATE]" at bounding box center [238, 121] width 30 height 8
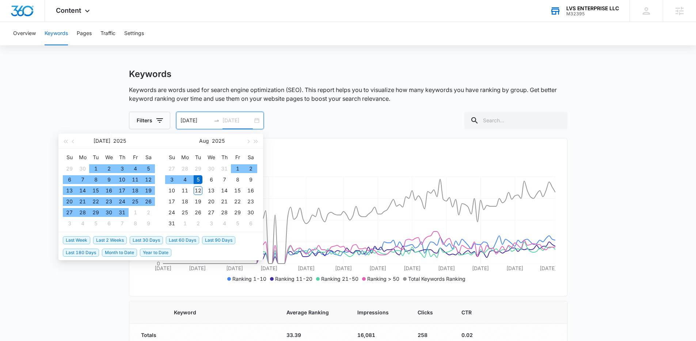
type input "[DATE]"
click at [198, 191] on div "12" at bounding box center [198, 190] width 9 height 9
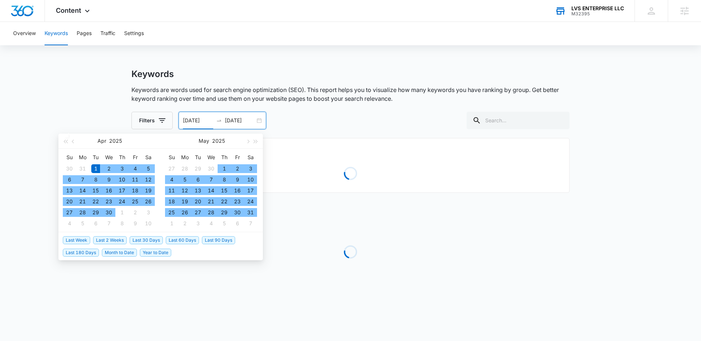
type input "[DATE]"
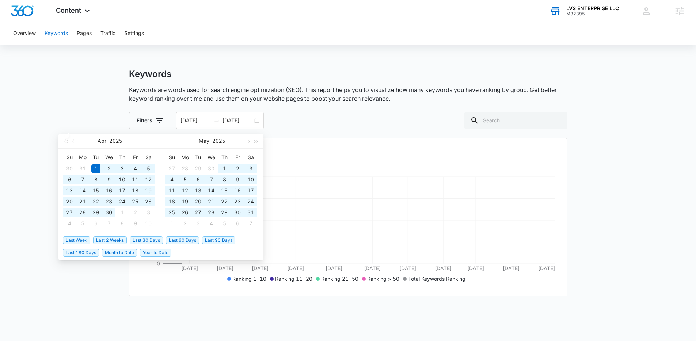
click at [313, 108] on div "Keywords Keywords are words used for search engine optimization (SEO). This rep…" at bounding box center [348, 99] width 438 height 61
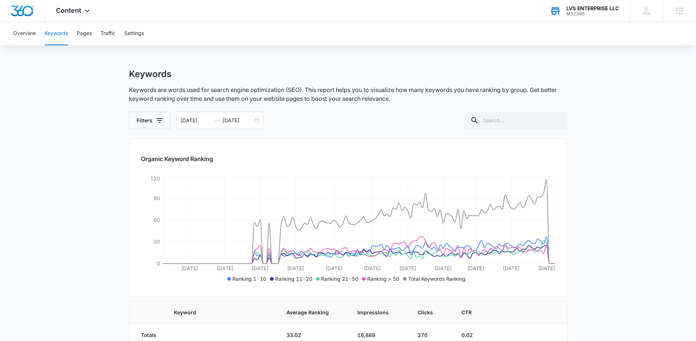
click at [323, 74] on div "Keywords" at bounding box center [348, 74] width 438 height 11
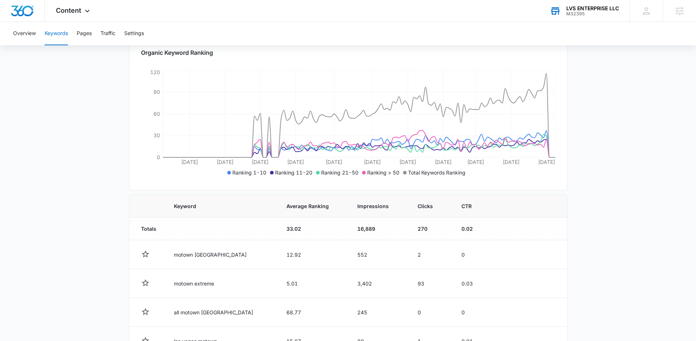
scroll to position [188, 0]
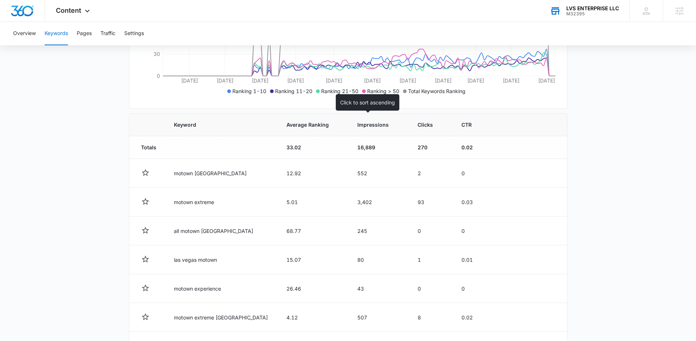
click at [359, 128] on span "Impressions" at bounding box center [373, 125] width 32 height 8
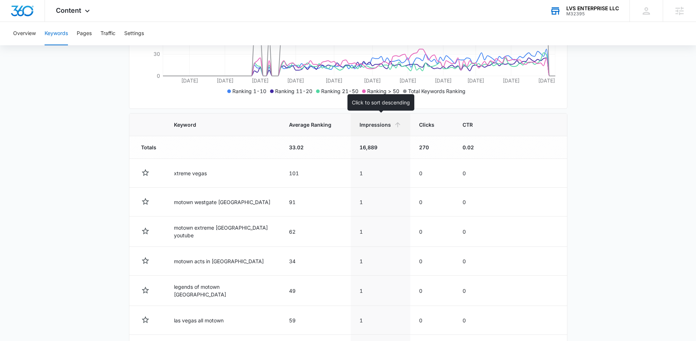
click at [384, 130] on th "Impressions" at bounding box center [381, 125] width 60 height 23
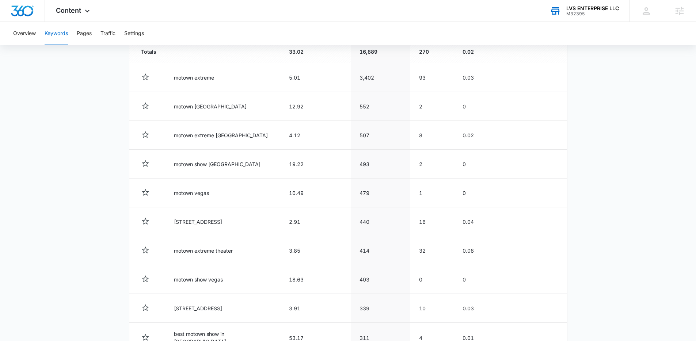
scroll to position [283, 0]
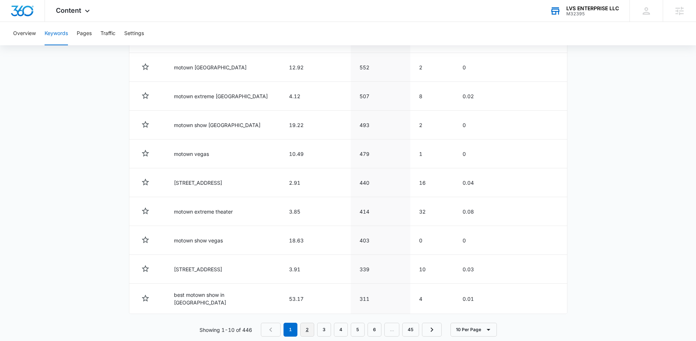
click at [304, 330] on link "2" at bounding box center [307, 330] width 14 height 14
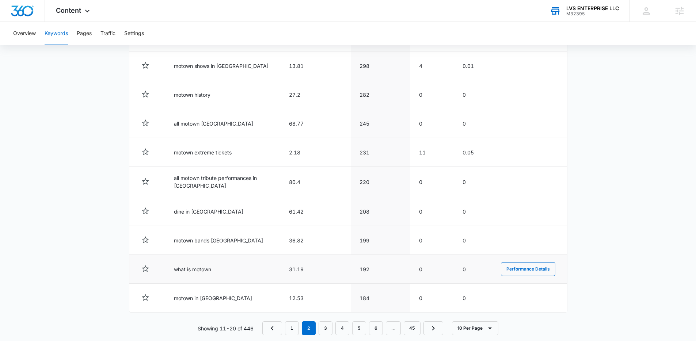
scroll to position [336, 0]
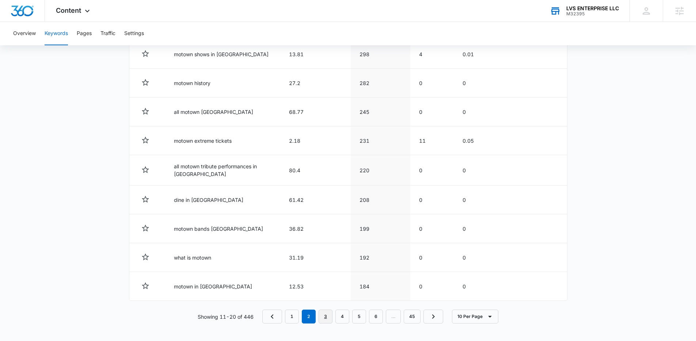
click at [330, 317] on link "3" at bounding box center [326, 317] width 14 height 14
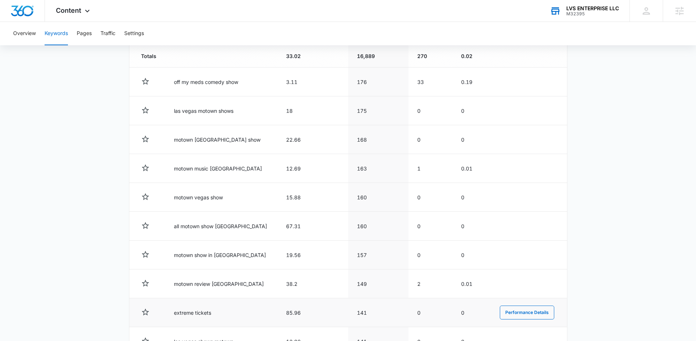
scroll to position [260, 0]
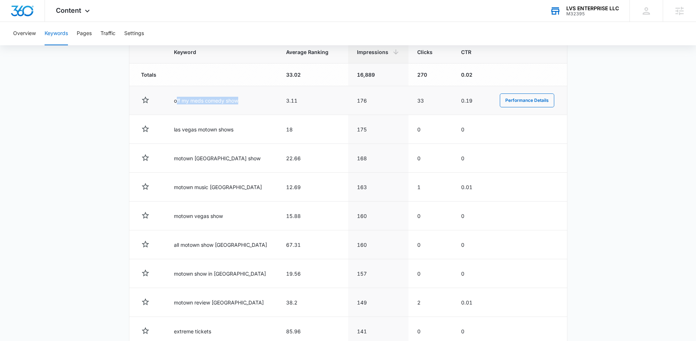
drag, startPoint x: 178, startPoint y: 99, endPoint x: 254, endPoint y: 106, distance: 75.9
click at [254, 106] on td "off my meds comedy show" at bounding box center [221, 100] width 112 height 29
drag, startPoint x: 414, startPoint y: 100, endPoint x: 385, endPoint y: 99, distance: 28.9
click at [385, 99] on tr "off my meds comedy show 3.11 176 33 0.19 Performance Details" at bounding box center [348, 100] width 438 height 29
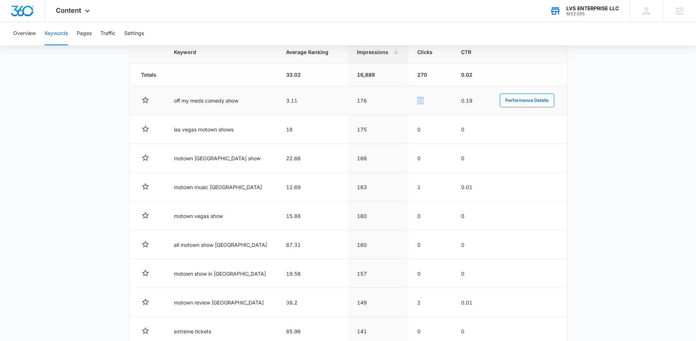
click at [385, 99] on td "176" at bounding box center [378, 100] width 60 height 29
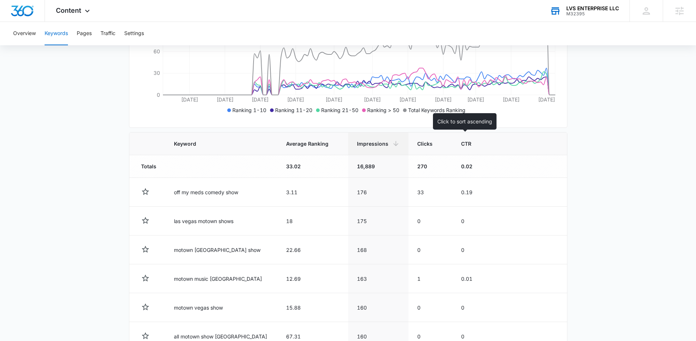
click at [461, 146] on span "CTR" at bounding box center [466, 144] width 11 height 8
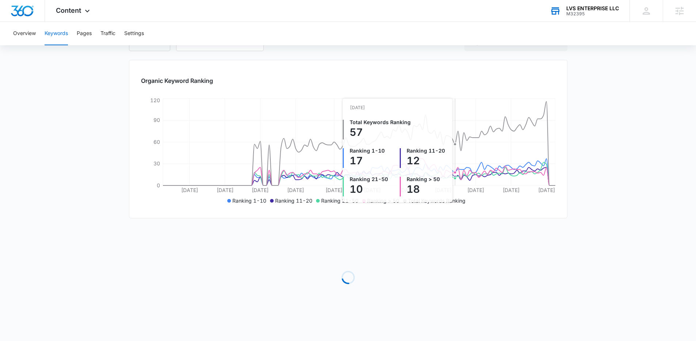
scroll to position [78, 0]
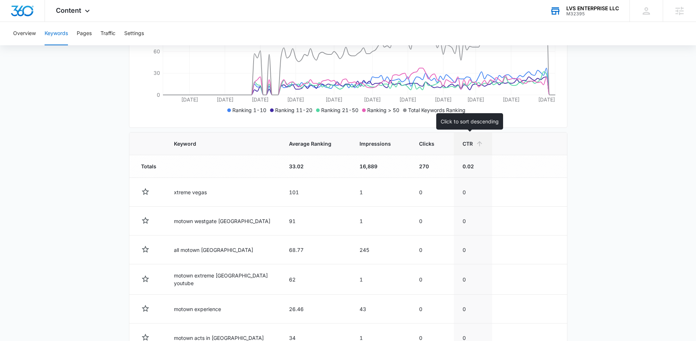
click at [467, 140] on span "CTR" at bounding box center [468, 144] width 10 height 8
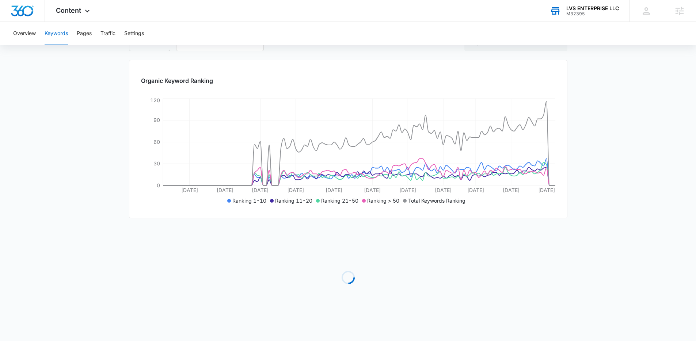
click at [614, 136] on main "Keywords Keywords are words used for search engine optimization (SEO). This rep…" at bounding box center [348, 166] width 696 height 351
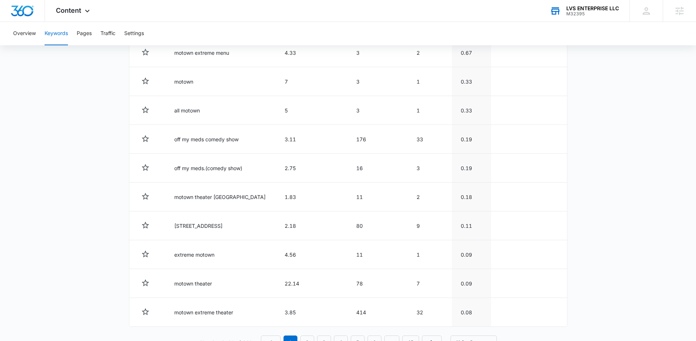
scroll to position [316, 0]
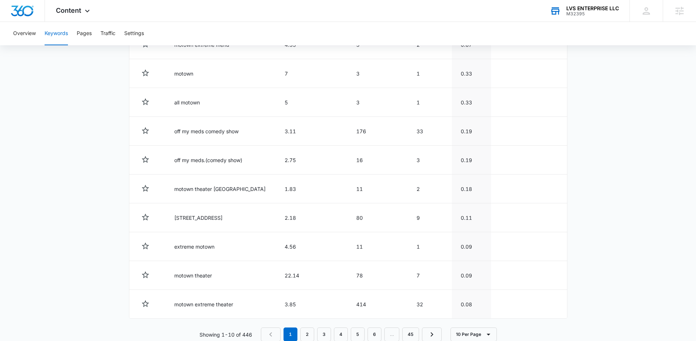
click at [582, 152] on main "Keywords Keywords are words used for search engine optimization (SEO). This rep…" at bounding box center [348, 55] width 696 height 607
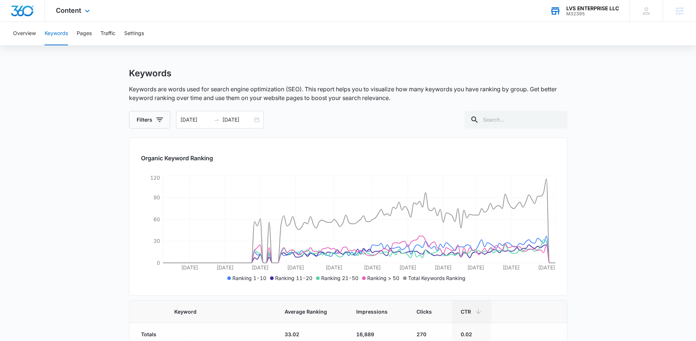
scroll to position [0, 0]
click at [130, 29] on button "Settings" at bounding box center [134, 33] width 20 height 23
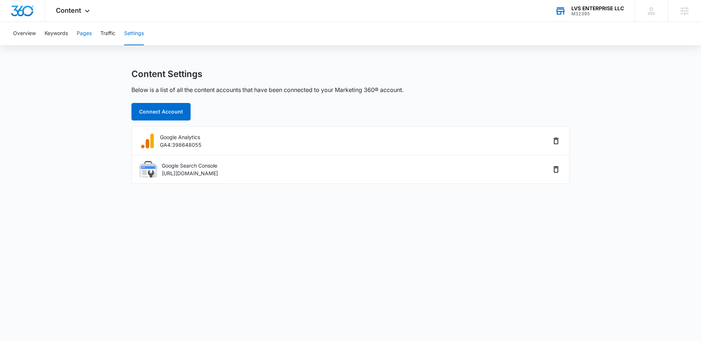
click at [81, 36] on button "Pages" at bounding box center [84, 33] width 15 height 23
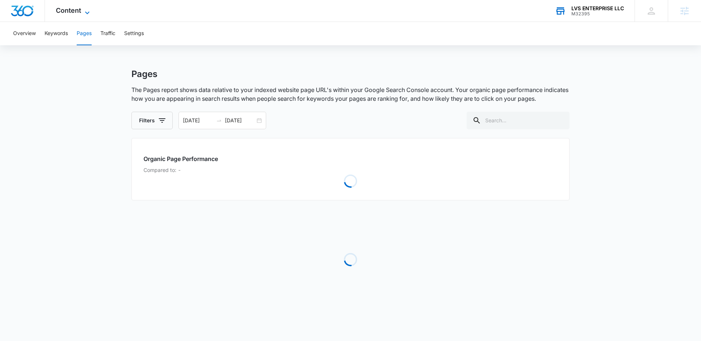
click at [84, 12] on icon at bounding box center [87, 12] width 9 height 9
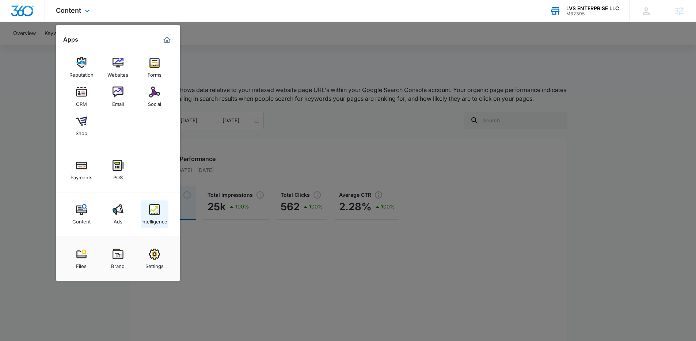
click at [150, 208] on img at bounding box center [154, 209] width 11 height 11
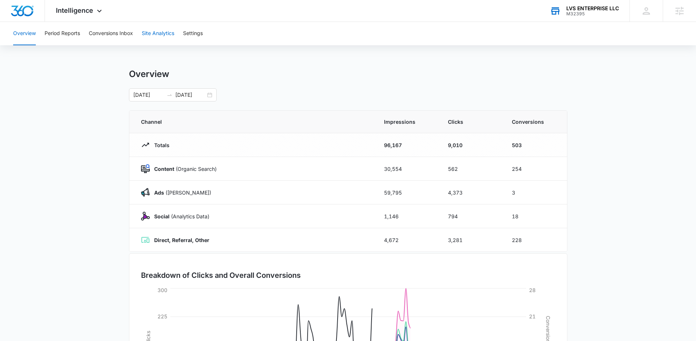
click at [150, 34] on button "Site Analytics" at bounding box center [158, 33] width 33 height 23
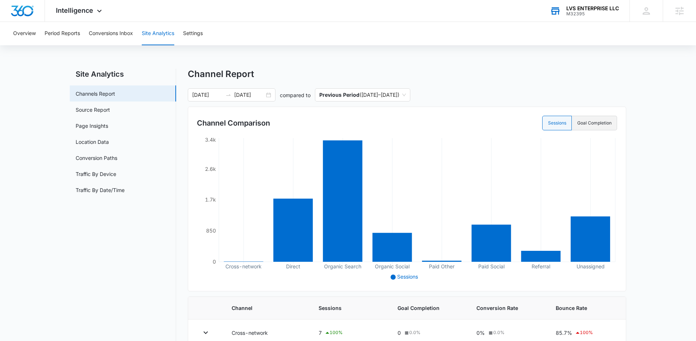
click at [585, 128] on label "Goal Completion" at bounding box center [594, 123] width 45 height 15
click at [577, 123] on input "Goal Completion" at bounding box center [577, 123] width 0 height 0
radio input "false"
radio input "true"
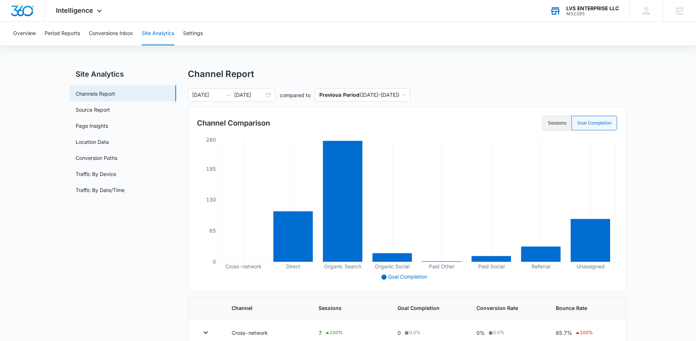
click at [556, 127] on label "Sessions" at bounding box center [556, 123] width 29 height 15
click at [548, 123] on input "Sessions" at bounding box center [548, 123] width 0 height 0
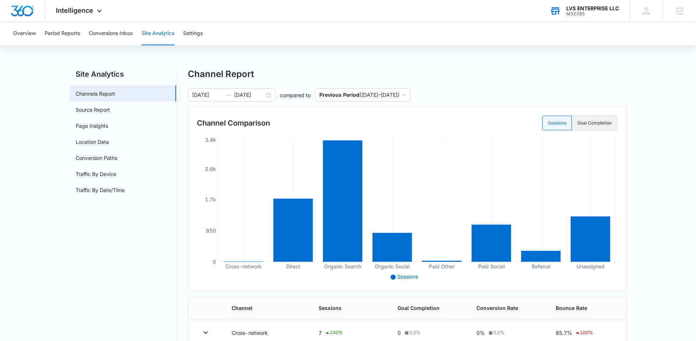
click at [612, 127] on label "Goal Completion" at bounding box center [594, 123] width 45 height 15
click at [577, 123] on input "Goal Completion" at bounding box center [577, 123] width 0 height 0
radio input "false"
radio input "true"
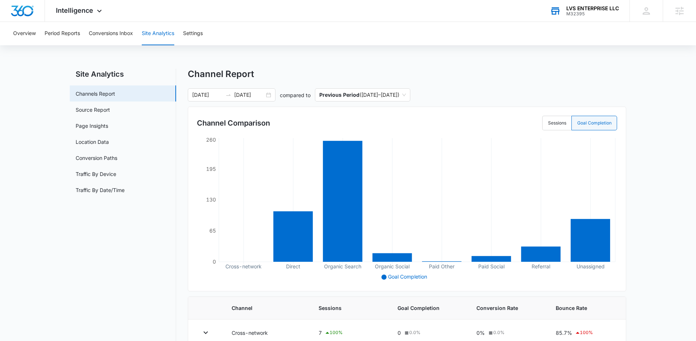
click at [541, 125] on div "Channel Comparison Sessions Goal Completion" at bounding box center [407, 123] width 420 height 15
click at [559, 124] on label "Sessions" at bounding box center [556, 123] width 29 height 15
click at [548, 123] on input "Sessions" at bounding box center [548, 123] width 0 height 0
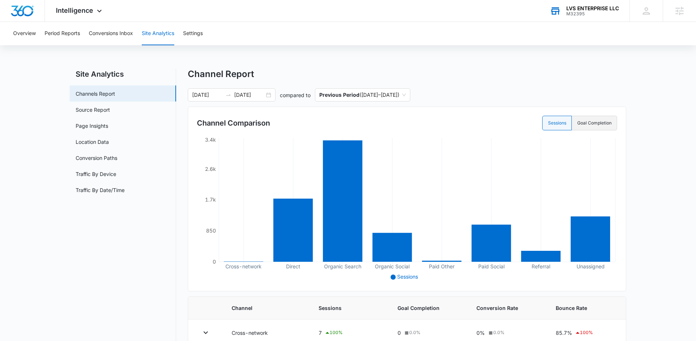
click at [606, 119] on label "Goal Completion" at bounding box center [594, 123] width 45 height 15
click at [577, 123] on input "Goal Completion" at bounding box center [577, 123] width 0 height 0
radio input "false"
radio input "true"
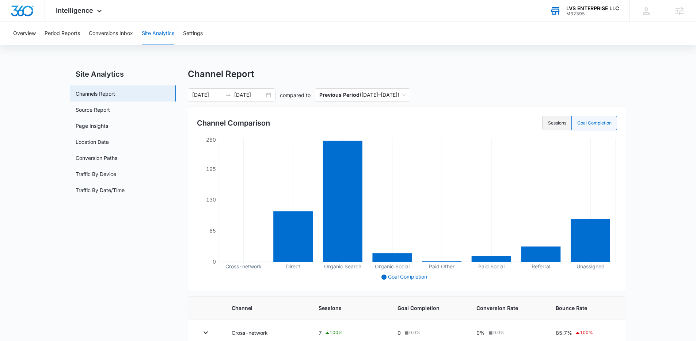
click at [549, 120] on label "Sessions" at bounding box center [556, 123] width 29 height 15
click at [548, 123] on input "Sessions" at bounding box center [548, 123] width 0 height 0
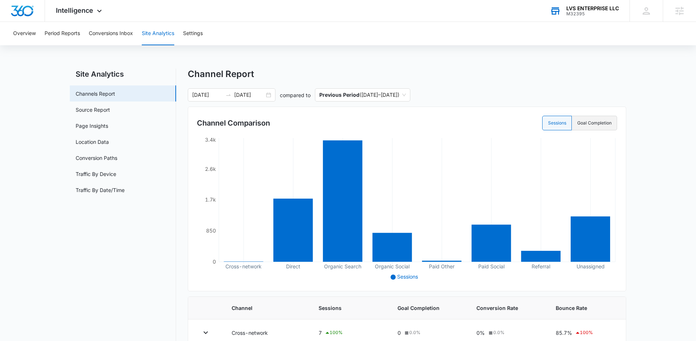
click at [604, 119] on label "Goal Completion" at bounding box center [594, 123] width 45 height 15
click at [577, 123] on input "Goal Completion" at bounding box center [577, 123] width 0 height 0
radio input "false"
radio input "true"
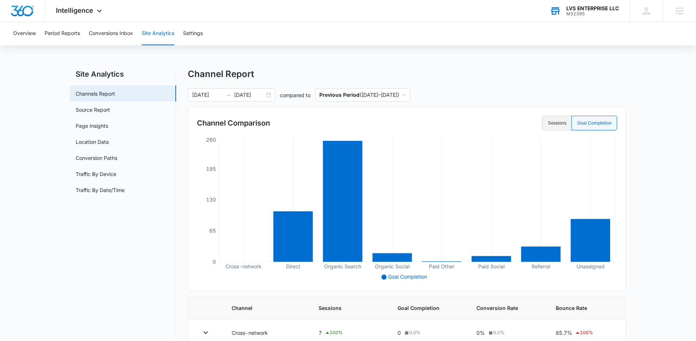
click at [549, 121] on label "Sessions" at bounding box center [556, 123] width 29 height 15
click at [548, 123] on input "Sessions" at bounding box center [548, 123] width 0 height 0
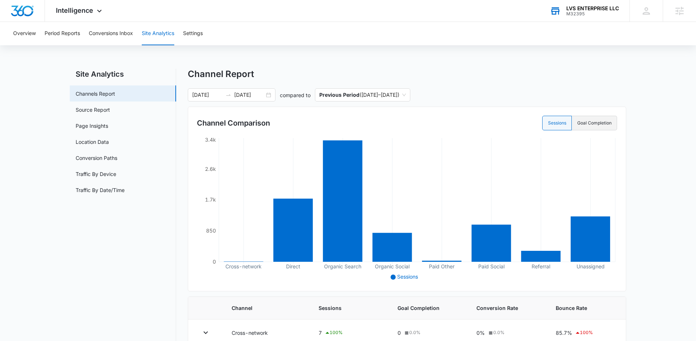
click at [605, 118] on label "Goal Completion" at bounding box center [594, 123] width 45 height 15
click at [577, 123] on input "Goal Completion" at bounding box center [577, 123] width 0 height 0
radio input "false"
radio input "true"
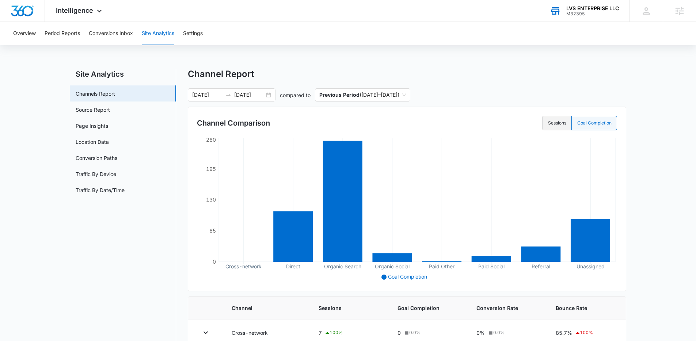
click at [546, 118] on label "Sessions" at bounding box center [556, 123] width 29 height 15
click at [548, 123] on input "Sessions" at bounding box center [548, 123] width 0 height 0
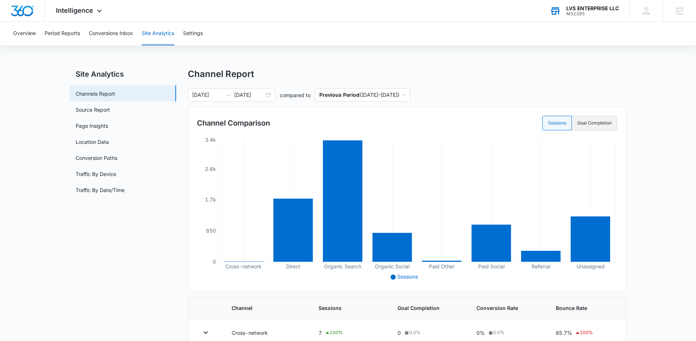
click at [615, 121] on label "Goal Completion" at bounding box center [594, 123] width 45 height 15
click at [577, 123] on input "Goal Completion" at bounding box center [577, 123] width 0 height 0
radio input "false"
radio input "true"
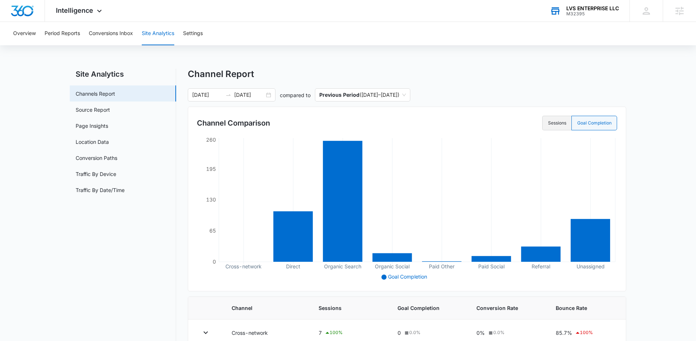
click at [552, 122] on label "Sessions" at bounding box center [556, 123] width 29 height 15
click at [548, 123] on input "Sessions" at bounding box center [548, 123] width 0 height 0
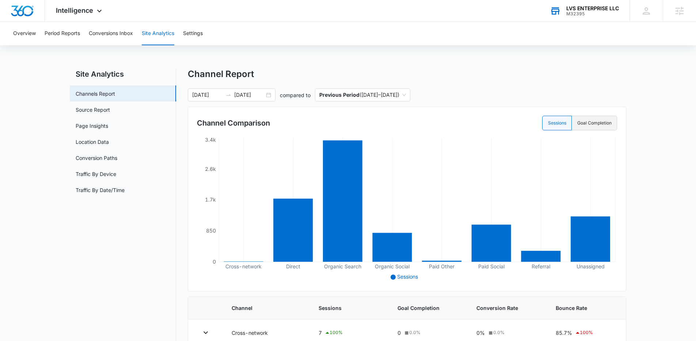
click at [594, 126] on label "Goal Completion" at bounding box center [594, 123] width 45 height 15
click at [577, 123] on input "Goal Completion" at bounding box center [577, 123] width 0 height 0
radio input "false"
radio input "true"
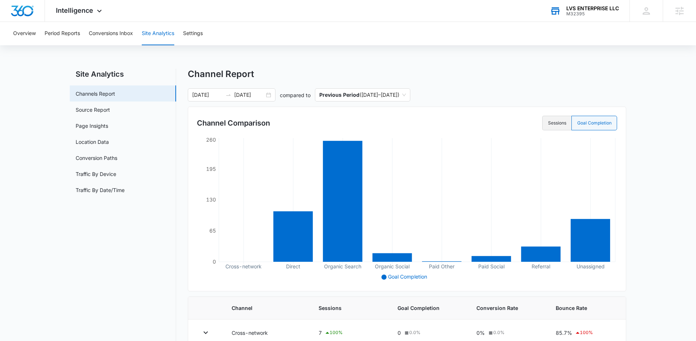
click at [559, 127] on label "Sessions" at bounding box center [556, 123] width 29 height 15
click at [548, 123] on input "Sessions" at bounding box center [548, 123] width 0 height 0
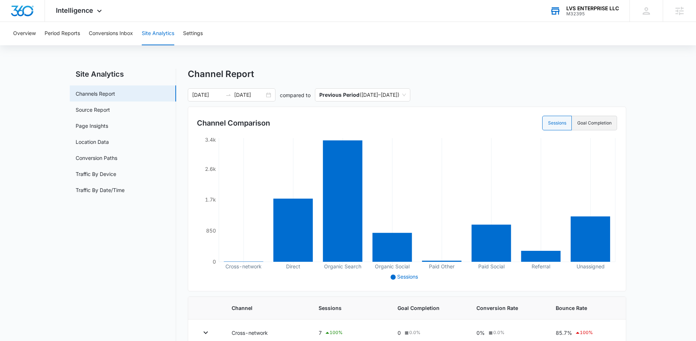
click at [595, 125] on label "Goal Completion" at bounding box center [594, 123] width 45 height 15
click at [577, 123] on input "Goal Completion" at bounding box center [577, 123] width 0 height 0
radio input "false"
radio input "true"
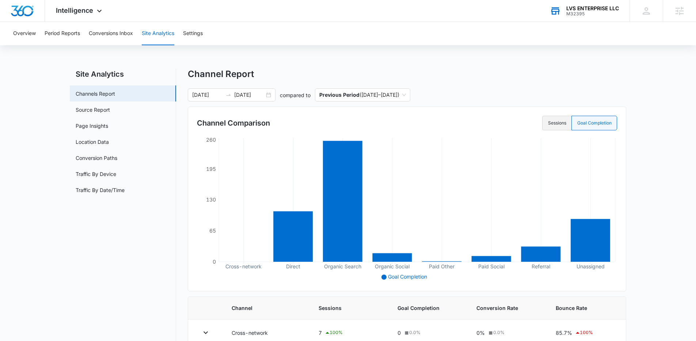
click at [552, 124] on label "Sessions" at bounding box center [556, 123] width 29 height 15
click at [548, 123] on input "Sessions" at bounding box center [548, 123] width 0 height 0
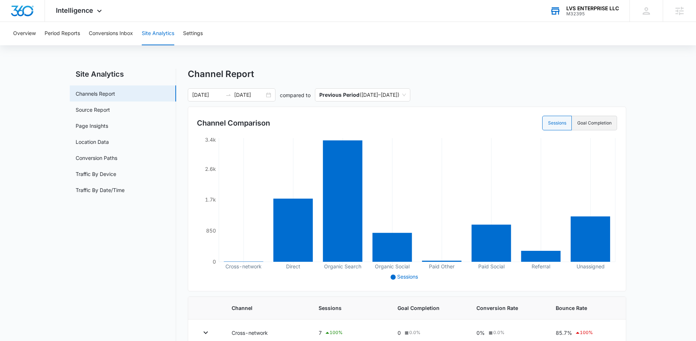
click at [603, 123] on label "Goal Completion" at bounding box center [594, 123] width 45 height 15
click at [577, 123] on input "Goal Completion" at bounding box center [577, 123] width 0 height 0
radio input "false"
radio input "true"
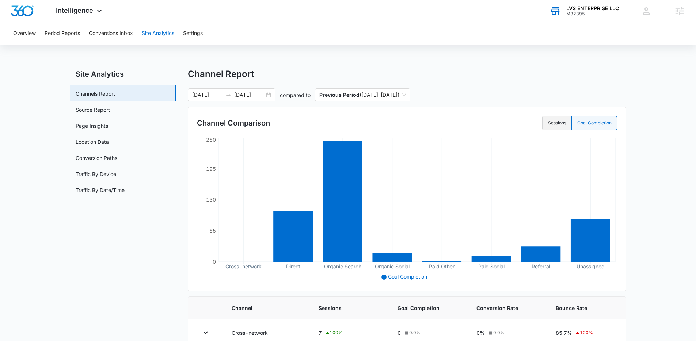
click at [556, 121] on label "Sessions" at bounding box center [556, 123] width 29 height 15
click at [548, 123] on input "Sessions" at bounding box center [548, 123] width 0 height 0
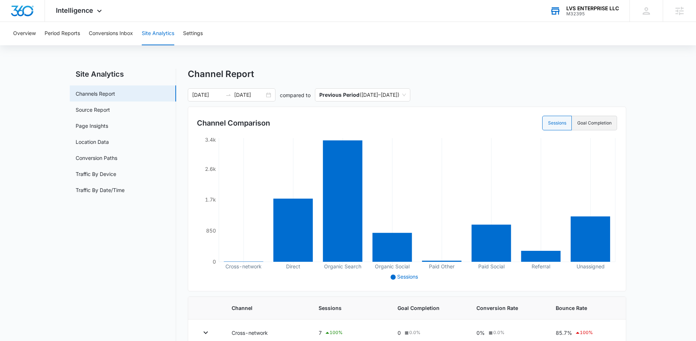
click at [587, 122] on label "Goal Completion" at bounding box center [594, 123] width 45 height 15
click at [577, 123] on input "Goal Completion" at bounding box center [577, 123] width 0 height 0
radio input "false"
radio input "true"
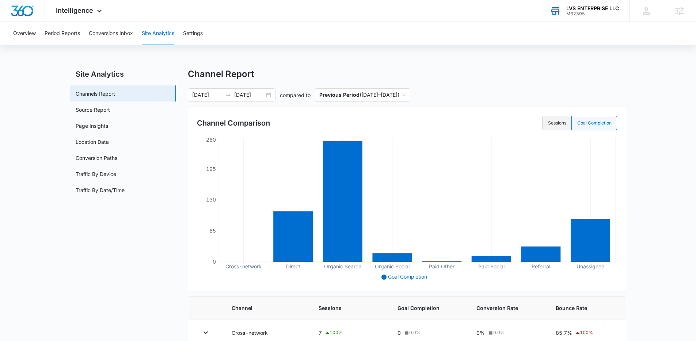
click at [544, 122] on label "Sessions" at bounding box center [556, 123] width 29 height 15
click at [548, 123] on input "Sessions" at bounding box center [548, 123] width 0 height 0
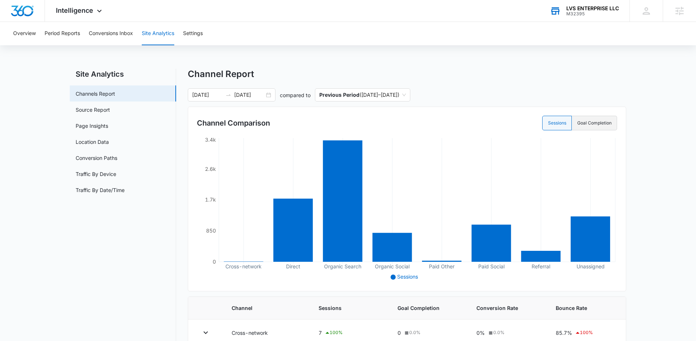
click at [594, 123] on label "Goal Completion" at bounding box center [594, 123] width 45 height 15
click at [577, 123] on input "Goal Completion" at bounding box center [577, 123] width 0 height 0
radio input "false"
radio input "true"
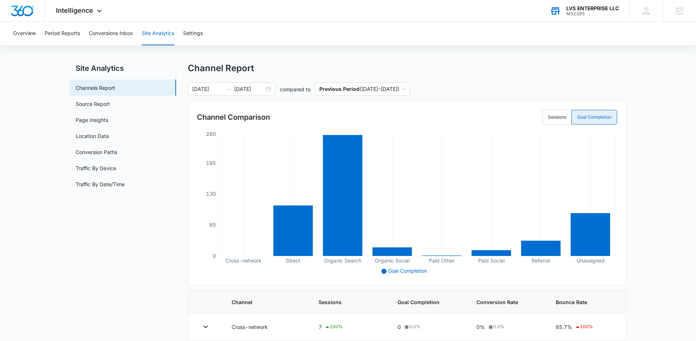
scroll to position [14, 0]
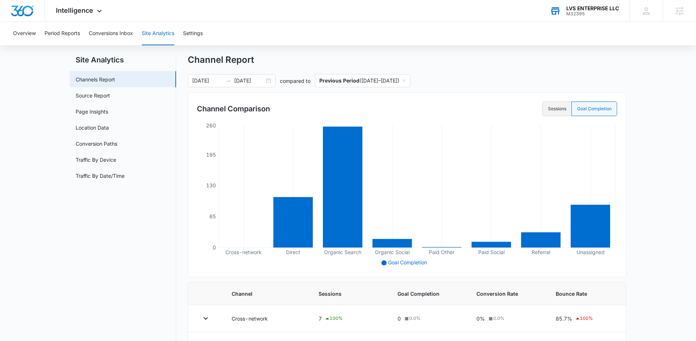
click at [545, 108] on label "Sessions" at bounding box center [556, 109] width 29 height 15
click at [548, 109] on input "Sessions" at bounding box center [548, 109] width 0 height 0
radio input "true"
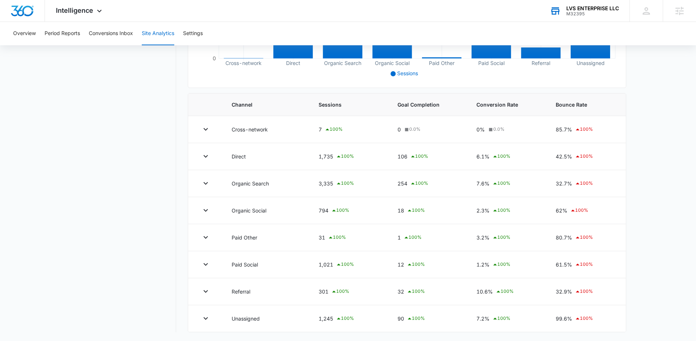
scroll to position [0, 0]
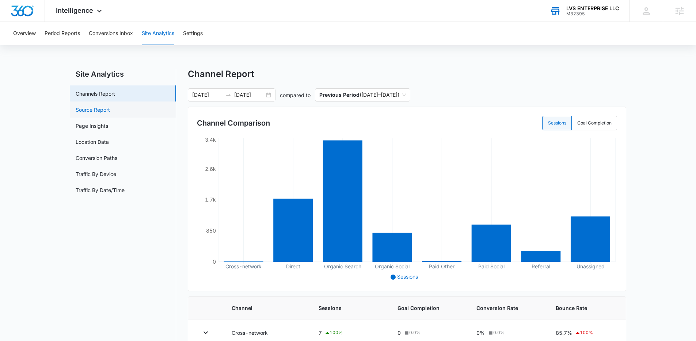
click at [110, 107] on link "Source Report" at bounding box center [93, 110] width 34 height 8
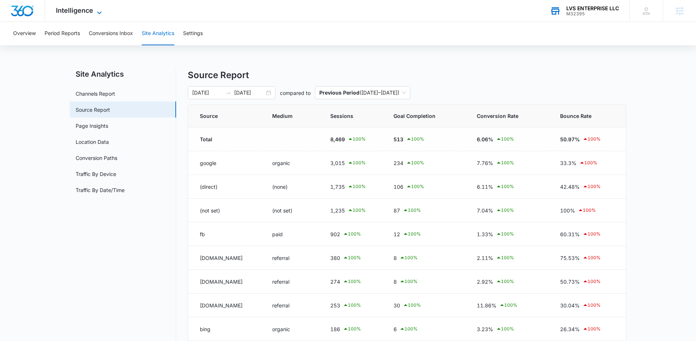
click at [91, 14] on span "Intelligence" at bounding box center [74, 11] width 37 height 8
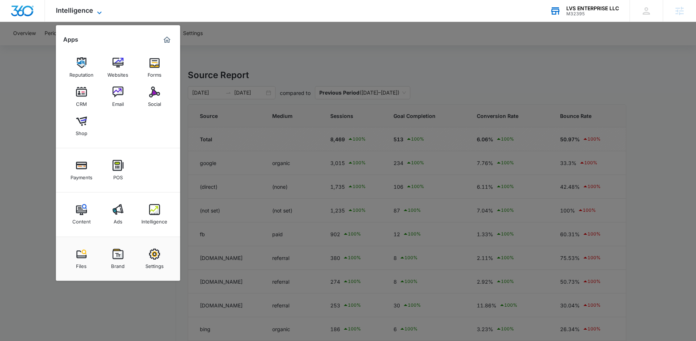
click at [91, 14] on span "Intelligence" at bounding box center [74, 11] width 37 height 8
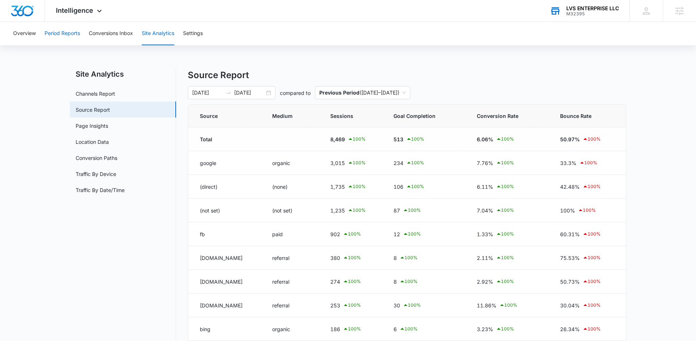
click at [75, 34] on button "Period Reports" at bounding box center [62, 33] width 35 height 23
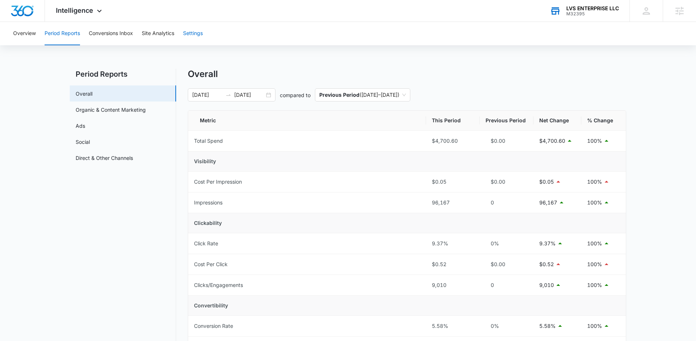
click at [201, 34] on button "Settings" at bounding box center [193, 33] width 20 height 23
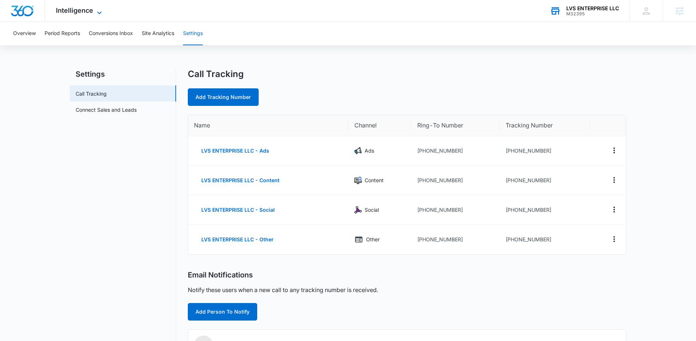
click at [85, 13] on span "Intelligence" at bounding box center [74, 11] width 37 height 8
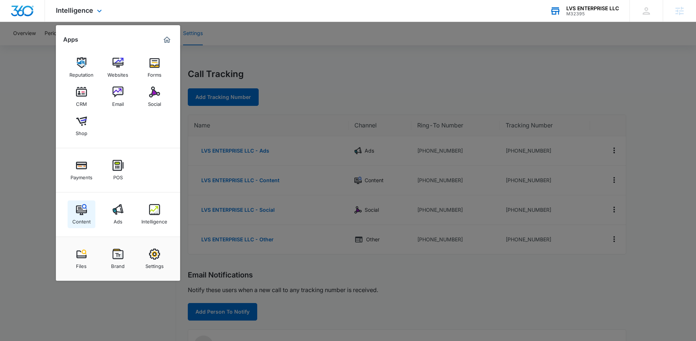
click at [82, 213] on img at bounding box center [81, 209] width 11 height 11
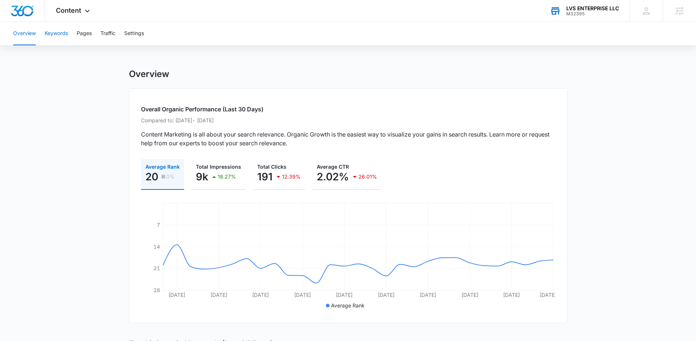
click at [55, 34] on button "Keywords" at bounding box center [56, 33] width 23 height 23
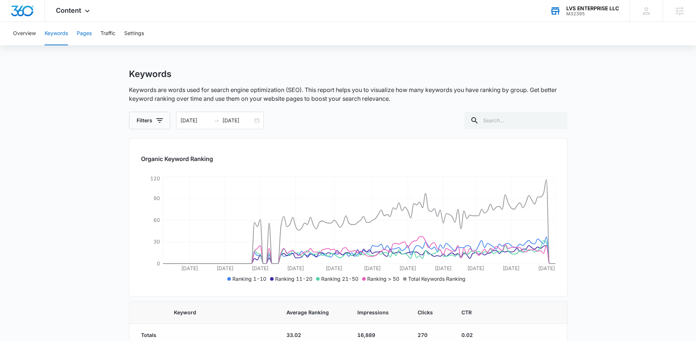
click at [81, 33] on button "Pages" at bounding box center [84, 33] width 15 height 23
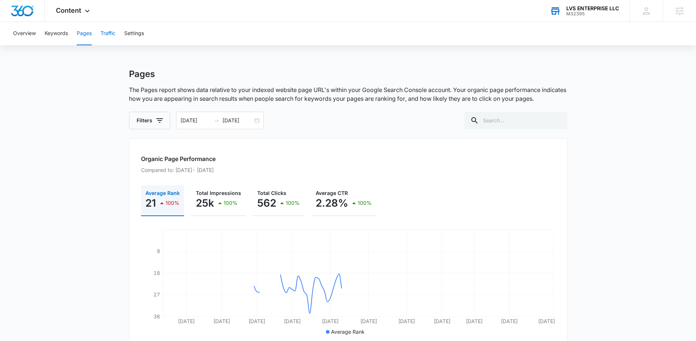
click at [111, 38] on button "Traffic" at bounding box center [107, 33] width 15 height 23
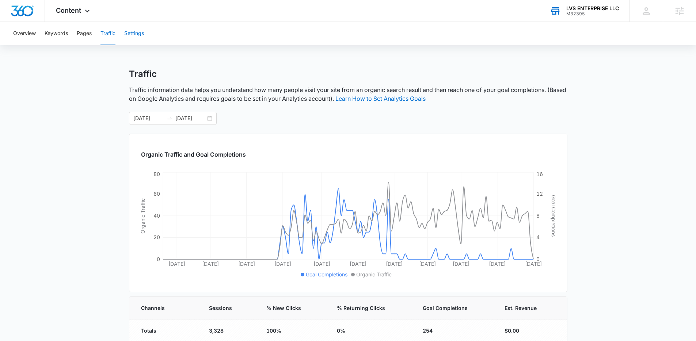
click at [133, 35] on button "Settings" at bounding box center [134, 33] width 20 height 23
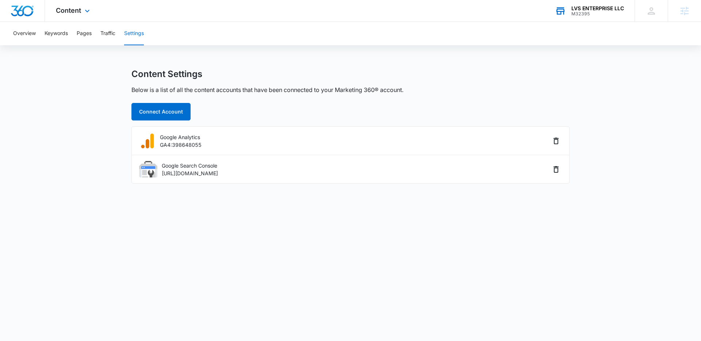
click at [75, 14] on div "Content Apps Reputation Websites Forms CRM Email Social Shop Payments POS Conte…" at bounding box center [74, 11] width 58 height 22
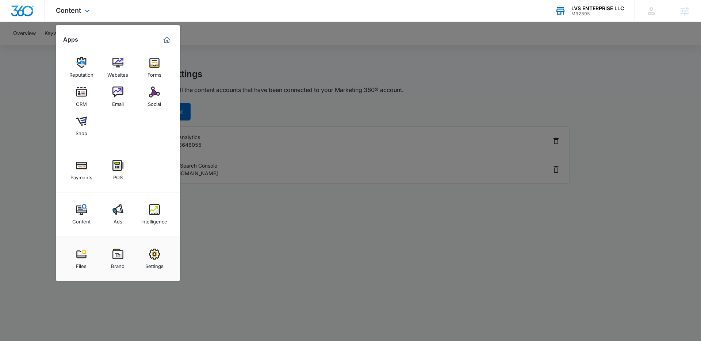
click at [75, 14] on div "Content Apps Reputation Websites Forms CRM Email Social Shop Payments POS Conte…" at bounding box center [74, 11] width 58 height 22
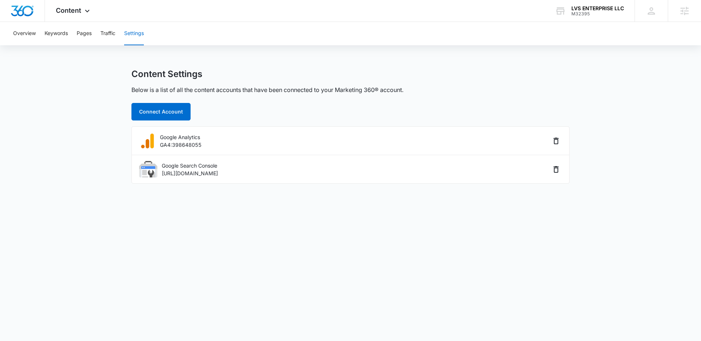
click at [234, 64] on div "Overview Keywords Pages Traffic Settings Content Settings Below is a list of al…" at bounding box center [350, 107] width 701 height 171
click at [166, 47] on div "Overview Keywords Pages Traffic Settings Content Settings Below is a list of al…" at bounding box center [350, 107] width 701 height 171
click at [85, 6] on div "Content Apps Reputation Websites Forms CRM Email Social Shop Payments POS Conte…" at bounding box center [74, 11] width 58 height 22
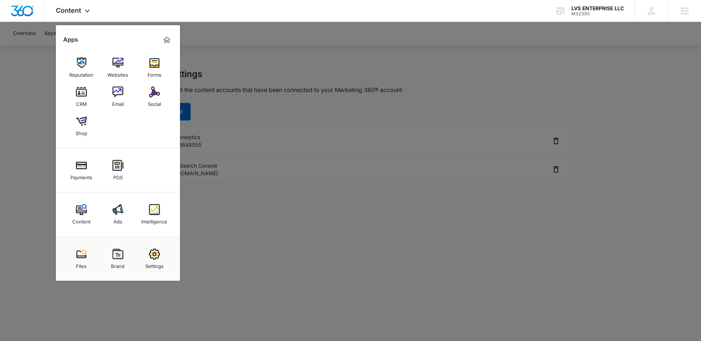
click at [272, 135] on div at bounding box center [350, 170] width 701 height 341
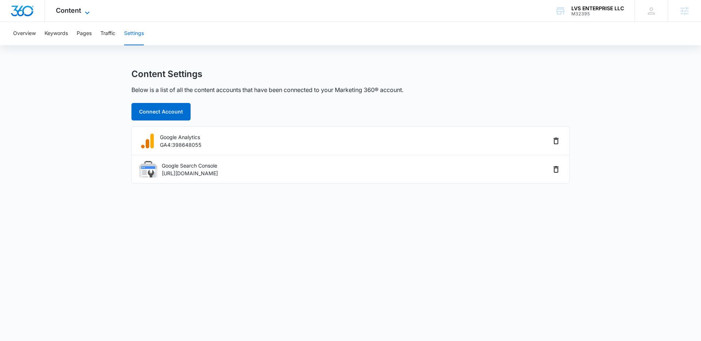
click at [81, 8] on span "Content" at bounding box center [68, 11] width 25 height 8
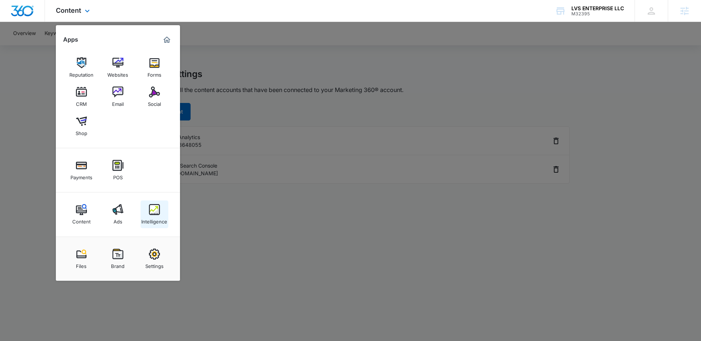
click at [161, 217] on div "Intelligence" at bounding box center [154, 219] width 26 height 9
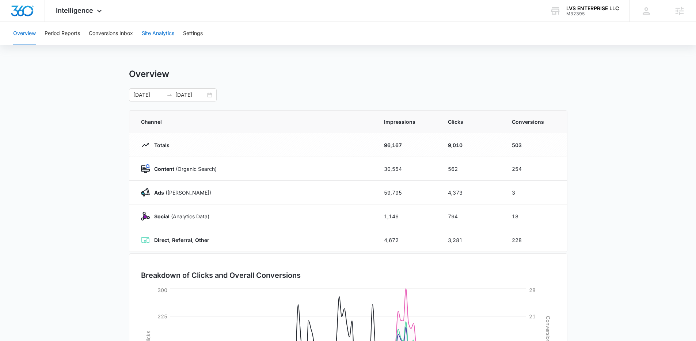
click at [167, 29] on button "Site Analytics" at bounding box center [158, 33] width 33 height 23
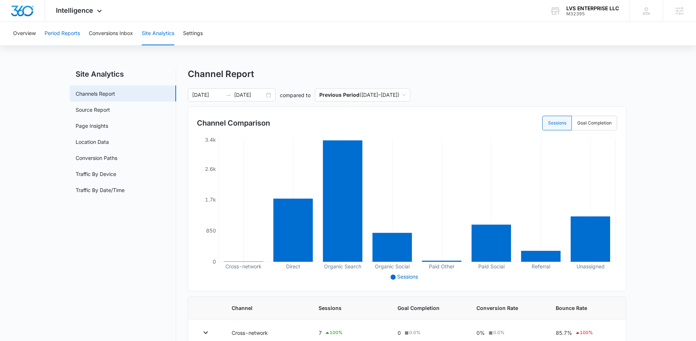
click at [73, 31] on button "Period Reports" at bounding box center [62, 33] width 35 height 23
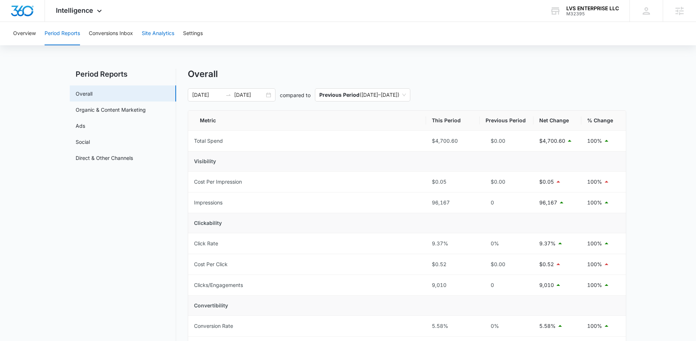
click at [167, 38] on button "Site Analytics" at bounding box center [158, 33] width 33 height 23
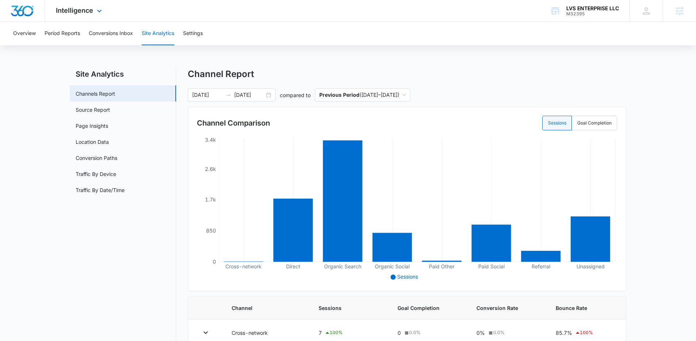
click at [91, 18] on div "Intelligence Apps Reputation Websites Forms CRM Email Social Shop Payments POS …" at bounding box center [80, 11] width 70 height 22
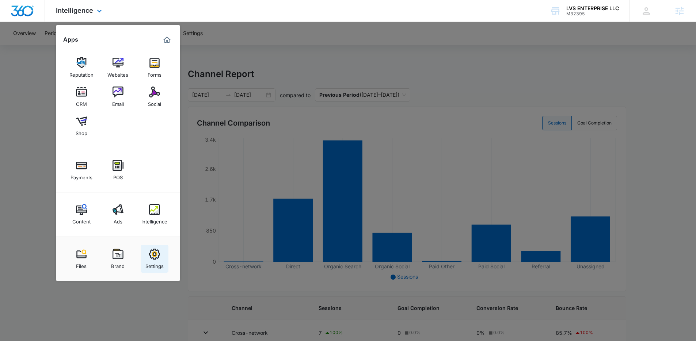
click at [154, 249] on img at bounding box center [154, 254] width 11 height 11
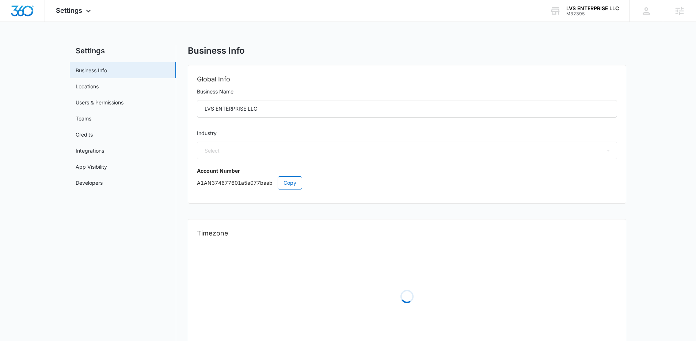
select select "24"
select select "US"
select select "America/Los_Angeles"
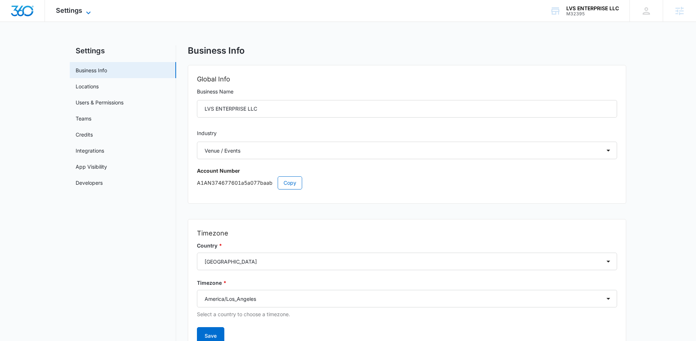
click at [74, 12] on span "Settings" at bounding box center [69, 11] width 26 height 8
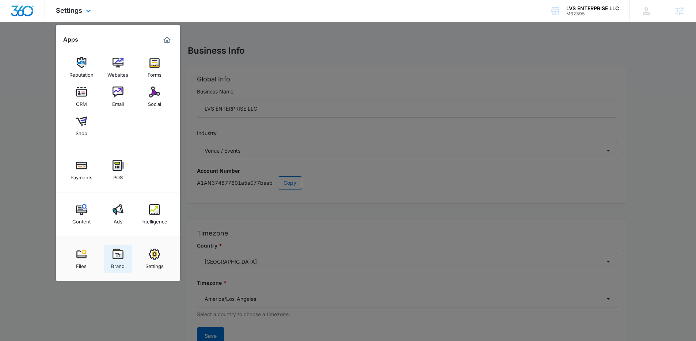
click at [118, 258] on img at bounding box center [118, 254] width 11 height 11
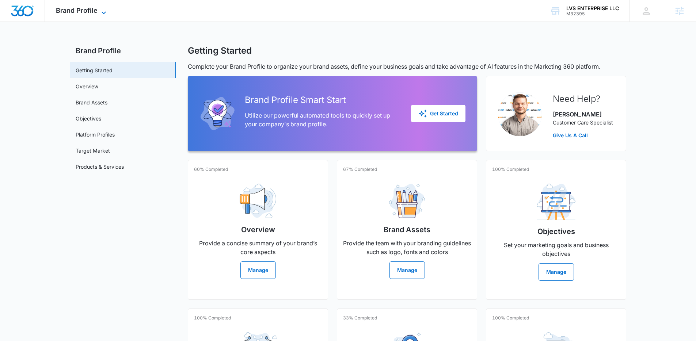
click at [80, 11] on span "Brand Profile" at bounding box center [77, 11] width 42 height 8
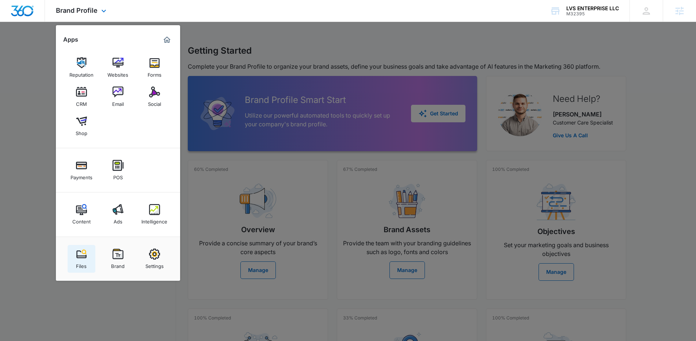
click at [76, 261] on div "Files" at bounding box center [81, 264] width 11 height 9
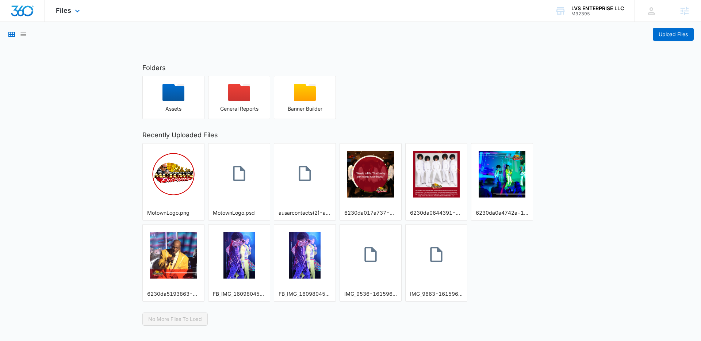
click at [67, 17] on div "Files Apps Reputation Websites Forms CRM Email Social Shop Payments POS Content…" at bounding box center [69, 11] width 48 height 22
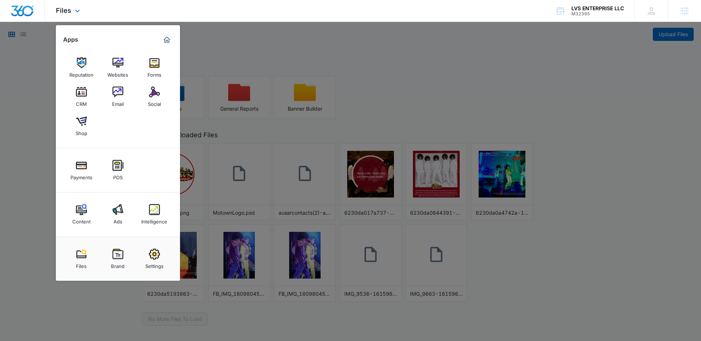
click at [141, 123] on div "Reputation Websites Forms CRM Email Social Shop" at bounding box center [118, 97] width 124 height 103
click at [130, 127] on div "Reputation Websites Forms CRM Email Social Shop" at bounding box center [118, 97] width 124 height 103
click at [155, 134] on div "Reputation Websites Forms CRM Email Social Shop" at bounding box center [118, 97] width 124 height 103
click at [250, 102] on div at bounding box center [350, 170] width 701 height 341
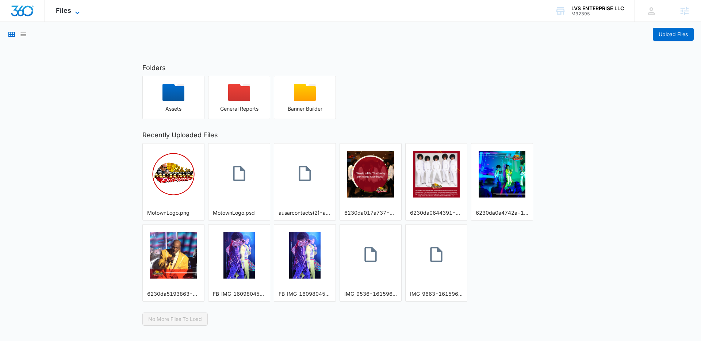
click at [73, 7] on div "Files Apps Reputation Websites Forms CRM Email Social Shop Payments POS Content…" at bounding box center [69, 11] width 48 height 22
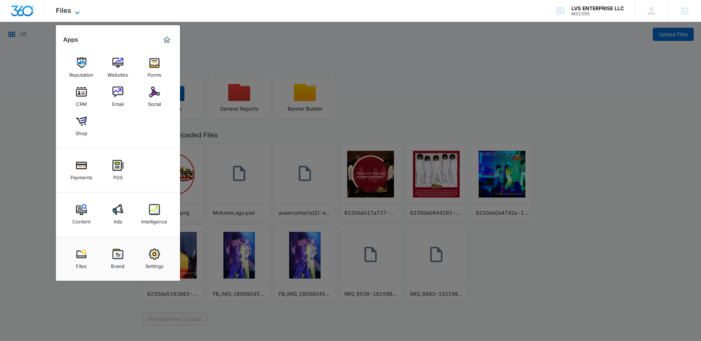
click at [73, 7] on div "Files Apps Reputation Websites Forms CRM Email Social Shop Payments POS Content…" at bounding box center [69, 11] width 48 height 22
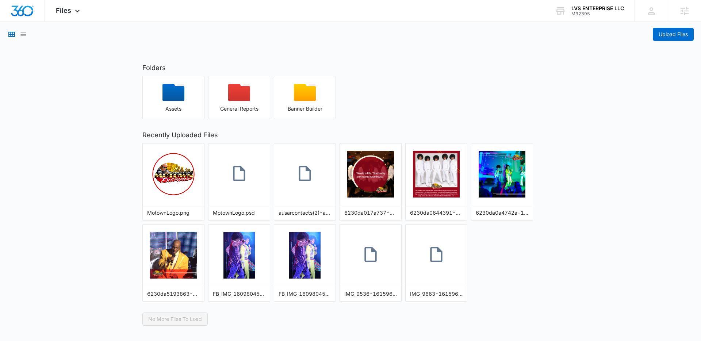
click at [91, 45] on main "Upload Files Folders Assets General Reports Banner Builder Recently Uploaded Fi…" at bounding box center [350, 174] width 701 height 304
click at [79, 40] on div "Upload Files" at bounding box center [350, 34] width 687 height 13
click at [58, 14] on span "Files" at bounding box center [63, 11] width 15 height 8
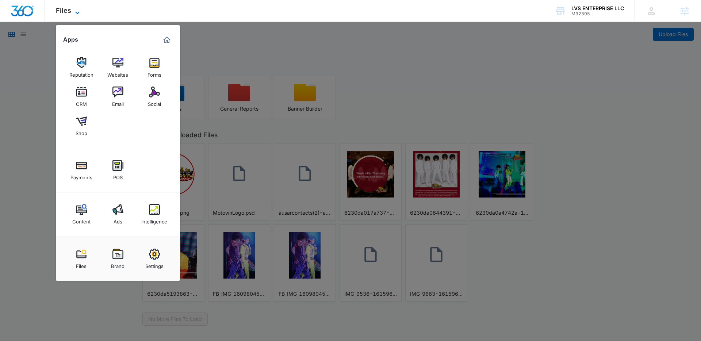
click at [58, 14] on span "Files" at bounding box center [63, 11] width 15 height 8
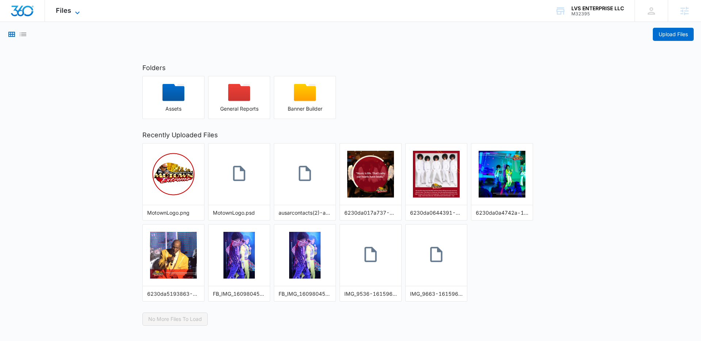
click at [63, 13] on span "Files" at bounding box center [63, 11] width 15 height 8
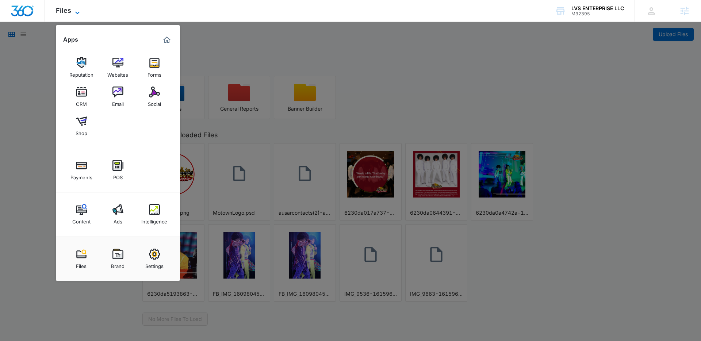
click at [63, 13] on span "Files" at bounding box center [63, 11] width 15 height 8
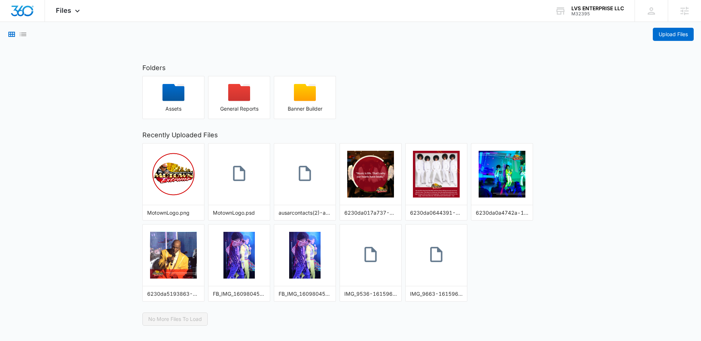
click at [75, 57] on main "Upload Files Folders Assets General Reports Banner Builder Recently Uploaded Fi…" at bounding box center [350, 174] width 701 height 304
click at [79, 45] on main "Upload Files Folders Assets General Reports Banner Builder Recently Uploaded Fi…" at bounding box center [350, 174] width 701 height 304
click at [81, 70] on main "Upload Files Folders Assets General Reports Banner Builder Recently Uploaded Fi…" at bounding box center [350, 174] width 701 height 304
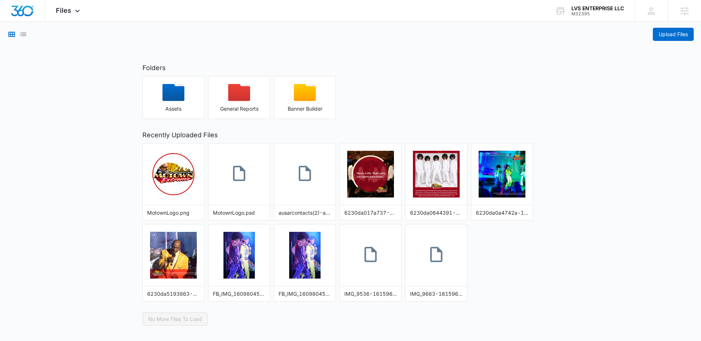
click at [81, 70] on main "Upload Files Folders Assets General Reports Banner Builder Recently Uploaded Fi…" at bounding box center [350, 174] width 701 height 304
click at [81, 64] on main "Upload Files Folders Assets General Reports Banner Builder Recently Uploaded Fi…" at bounding box center [350, 174] width 701 height 304
click at [89, 64] on main "Upload Files Folders Assets General Reports Banner Builder Recently Uploaded Fi…" at bounding box center [350, 174] width 701 height 304
click at [68, 75] on main "Upload Files Folders Assets General Reports Banner Builder Recently Uploaded Fi…" at bounding box center [350, 174] width 701 height 304
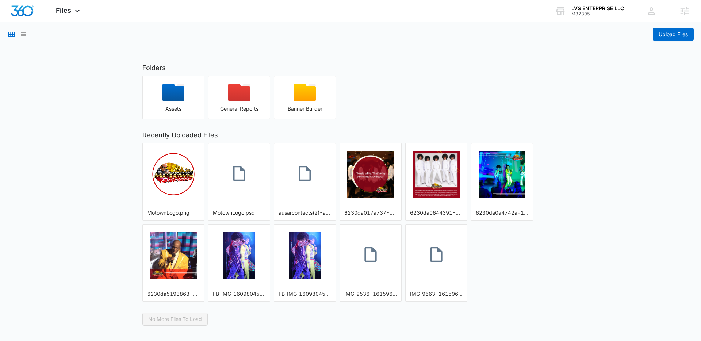
click at [68, 75] on main "Upload Files Folders Assets General Reports Banner Builder Recently Uploaded Fi…" at bounding box center [350, 174] width 701 height 304
click at [59, 73] on main "Upload Files Folders Assets General Reports Banner Builder Recently Uploaded Fi…" at bounding box center [350, 174] width 701 height 304
click at [57, 72] on main "Upload Files Folders Assets General Reports Banner Builder Recently Uploaded Fi…" at bounding box center [350, 174] width 701 height 304
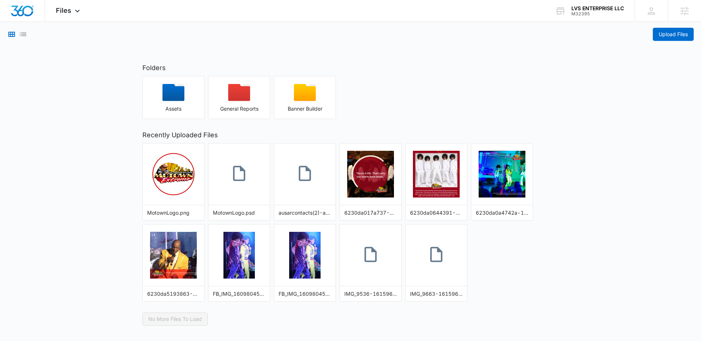
click at [56, 72] on main "Upload Files Folders Assets General Reports Banner Builder Recently Uploaded Fi…" at bounding box center [350, 174] width 701 height 304
click at [55, 72] on main "Upload Files Folders Assets General Reports Banner Builder Recently Uploaded Fi…" at bounding box center [350, 174] width 701 height 304
click at [61, 10] on span "Files" at bounding box center [63, 11] width 15 height 8
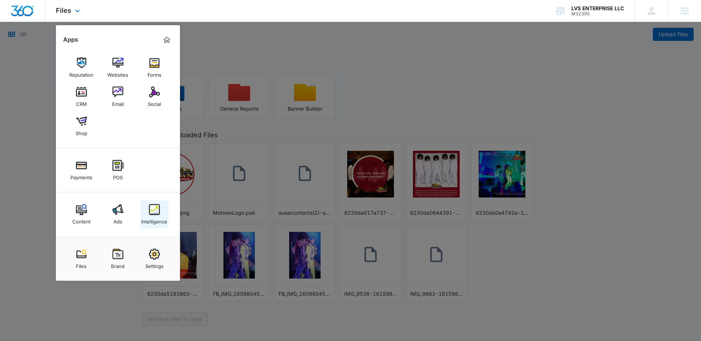
click at [147, 210] on link "Intelligence" at bounding box center [155, 215] width 28 height 28
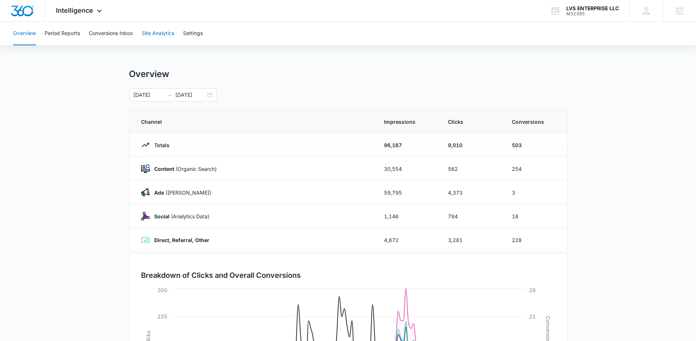
click at [153, 31] on button "Site Analytics" at bounding box center [158, 33] width 33 height 23
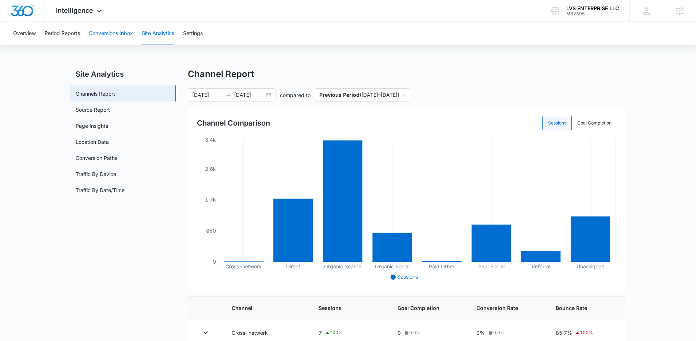
click at [121, 42] on button "Conversions Inbox" at bounding box center [111, 33] width 44 height 23
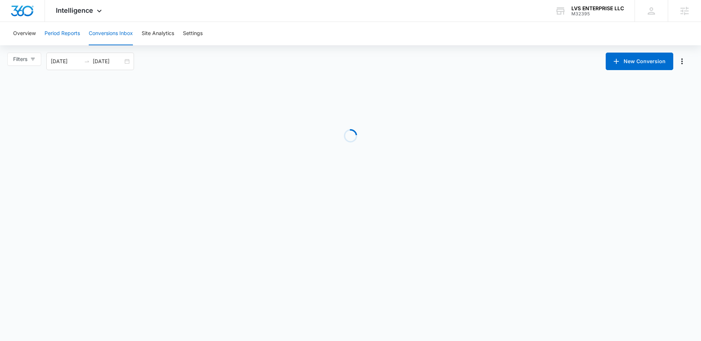
click at [65, 32] on button "Period Reports" at bounding box center [62, 33] width 35 height 23
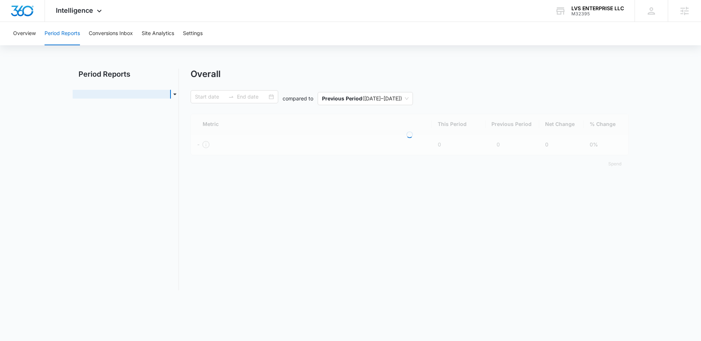
type input "04/01/2025"
type input "08/12/2025"
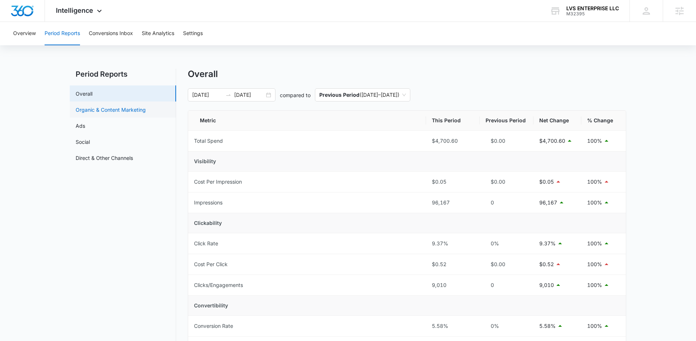
click at [111, 109] on link "Organic & Content Marketing" at bounding box center [111, 110] width 70 height 8
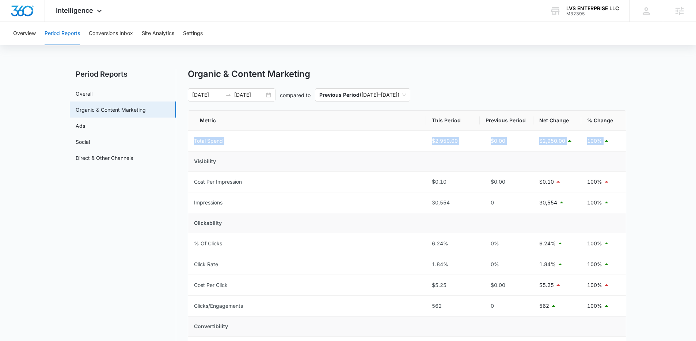
drag, startPoint x: 191, startPoint y: 132, endPoint x: 393, endPoint y: 155, distance: 203.1
click at [393, 155] on tbody "Total Spend $2,950.00 $0.00 $2,950.00 100% Visibility Cost Per Impression $0.10…" at bounding box center [407, 337] width 438 height 412
click at [393, 155] on td "Visibility" at bounding box center [407, 162] width 438 height 20
click at [288, 132] on td "Total Spend" at bounding box center [307, 141] width 238 height 21
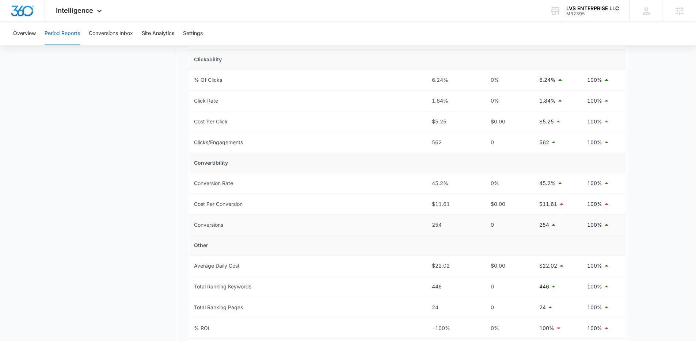
scroll to position [165, 0]
drag, startPoint x: 427, startPoint y: 218, endPoint x: 449, endPoint y: 221, distance: 21.8
click at [449, 221] on td "254" at bounding box center [453, 223] width 54 height 21
click at [449, 221] on div "254" at bounding box center [453, 224] width 42 height 8
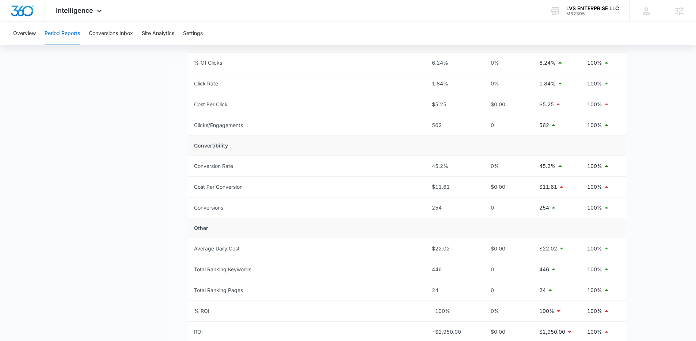
scroll to position [237, 0]
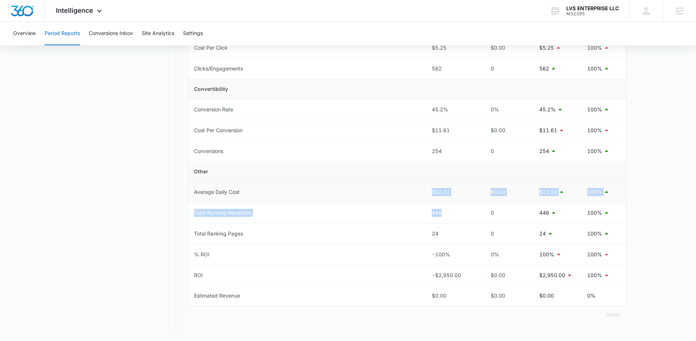
drag, startPoint x: 441, startPoint y: 220, endPoint x: 401, endPoint y: 199, distance: 44.6
click at [401, 199] on tbody "Total Spend $2,950.00 $0.00 $2,950.00 100% Visibility Cost Per Impression $0.10…" at bounding box center [407, 99] width 438 height 412
click at [401, 199] on td "Average Daily Cost" at bounding box center [307, 192] width 238 height 21
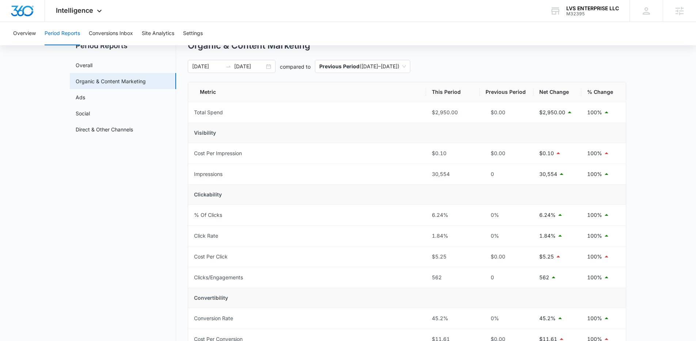
scroll to position [0, 0]
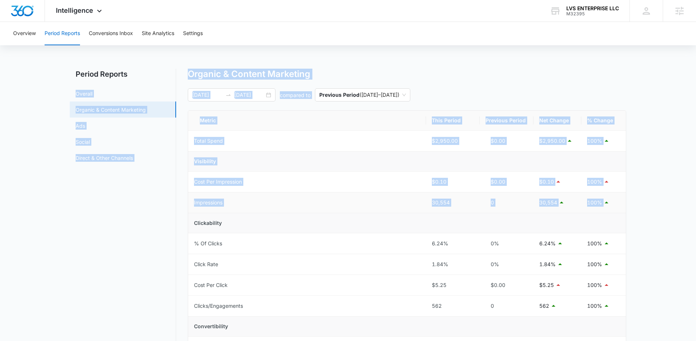
drag, startPoint x: 181, startPoint y: 69, endPoint x: 560, endPoint y: 214, distance: 405.4
click at [560, 214] on div "Period Reports Overall Organic & Content Marketing Ads Social Direct & Other Ch…" at bounding box center [348, 319] width 556 height 501
click at [512, 88] on div "04/01/2025 08/12/2025 compared to Previous Period ( 11/18/2024 – 03/31/2025 )" at bounding box center [407, 94] width 438 height 13
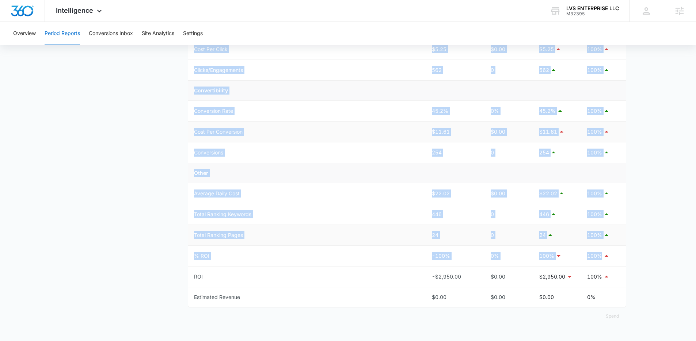
scroll to position [237, 0]
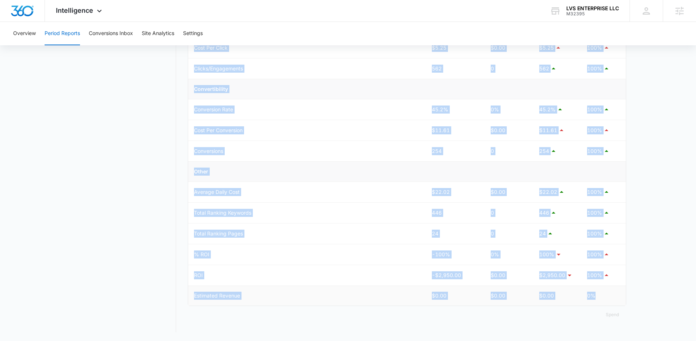
drag, startPoint x: 189, startPoint y: 75, endPoint x: 608, endPoint y: 294, distance: 473.3
click at [608, 294] on div "Organic & Content Marketing 04/01/2025 08/12/2025 compared to Previous Period (…" at bounding box center [407, 77] width 438 height 492
copy div "Organic & Content Marketing compared to Previous Period ( 11/18/2024 – 03/31/20…"
click at [308, 192] on td "Average Daily Cost" at bounding box center [307, 192] width 238 height 21
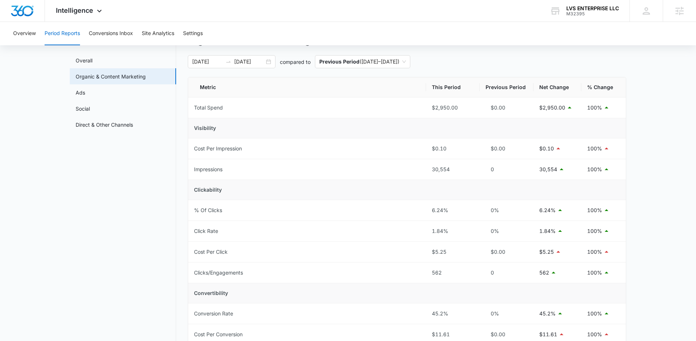
scroll to position [0, 0]
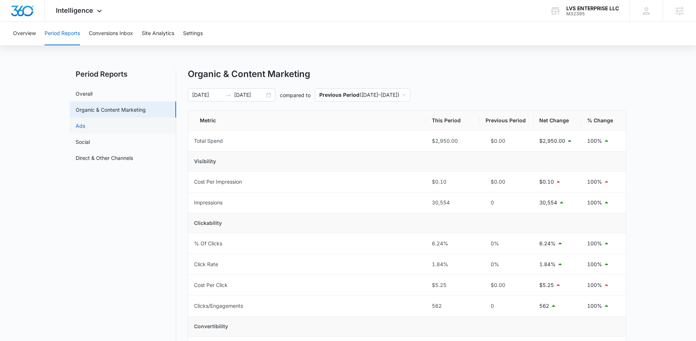
click at [85, 125] on link "Ads" at bounding box center [80, 126] width 9 height 8
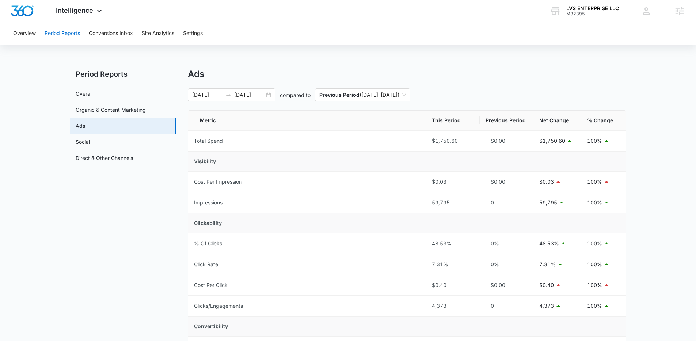
click at [514, 90] on div "04/01/2025 08/12/2025 compared to Previous Period ( 11/18/2024 – 03/31/2025 )" at bounding box center [407, 94] width 438 height 13
click at [90, 146] on link "Social" at bounding box center [83, 142] width 14 height 8
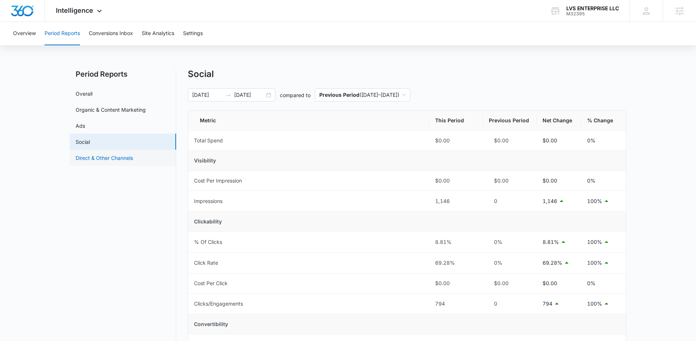
click at [119, 162] on link "Direct & Other Channels" at bounding box center [104, 158] width 57 height 8
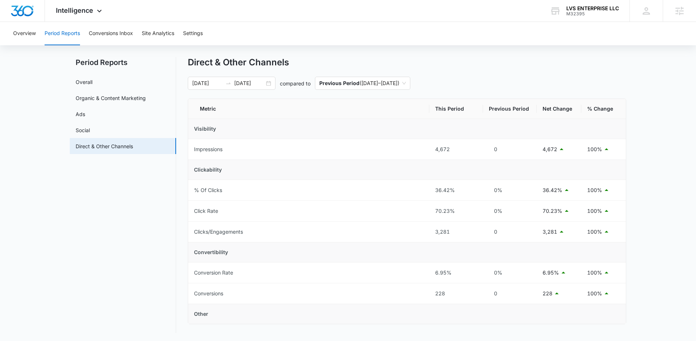
scroll to position [12, 0]
click at [321, 205] on td "Click Rate" at bounding box center [308, 210] width 241 height 21
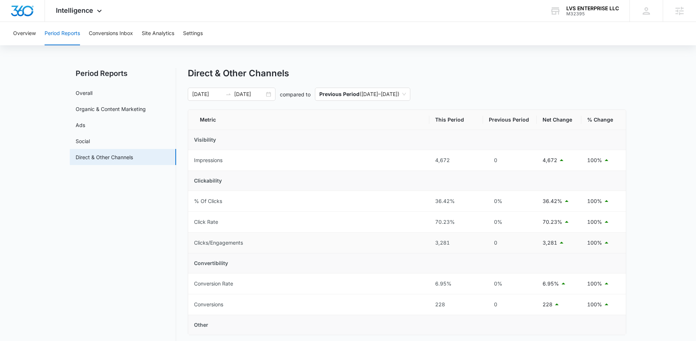
scroll to position [0, 0]
click at [92, 94] on link "Overall" at bounding box center [84, 94] width 17 height 8
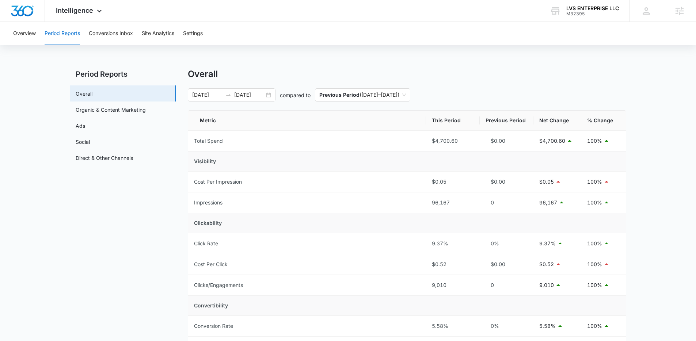
click at [332, 35] on div "Overview Period Reports Conversions Inbox Site Analytics Settings" at bounding box center [348, 33] width 678 height 23
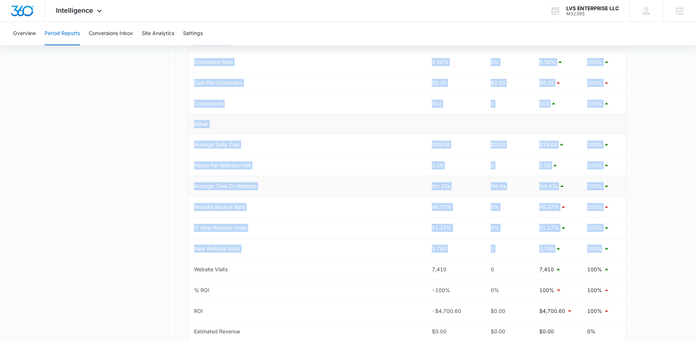
scroll to position [300, 0]
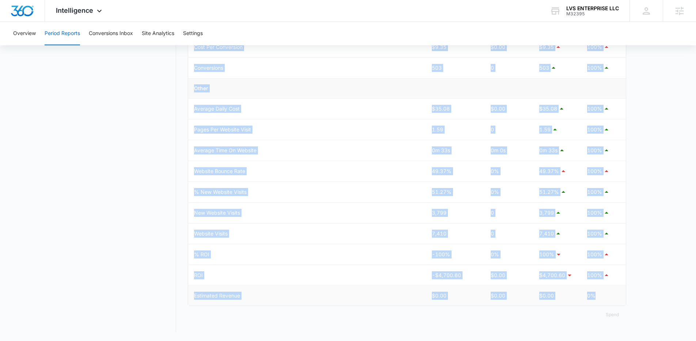
drag, startPoint x: 197, startPoint y: 119, endPoint x: 604, endPoint y: 299, distance: 444.6
click at [604, 299] on table "Metric This Period Previous Period Net Change % Change Total Spend $4,700.60 $0…" at bounding box center [407, 58] width 438 height 495
copy table "Metric This Period Previous Period Net Change % Change Total Spend $4,700.60 $0…"
click at [475, 94] on td "Other" at bounding box center [407, 89] width 438 height 20
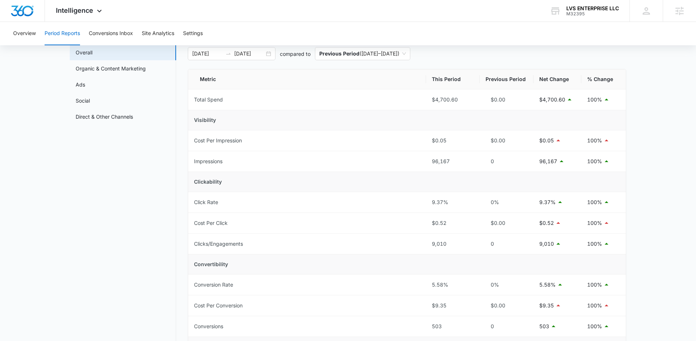
scroll to position [0, 0]
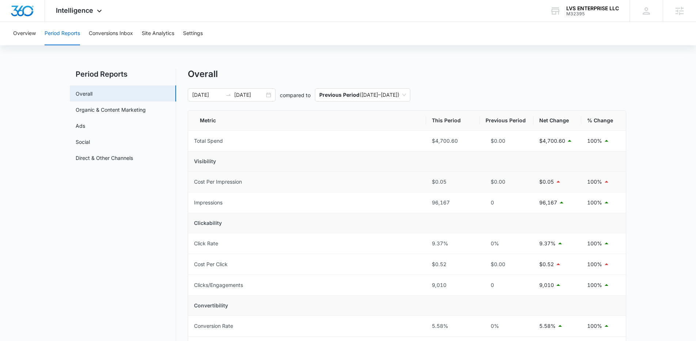
click at [334, 175] on td "Cost Per Impression" at bounding box center [307, 182] width 238 height 21
click at [483, 79] on div "Overall" at bounding box center [407, 74] width 438 height 11
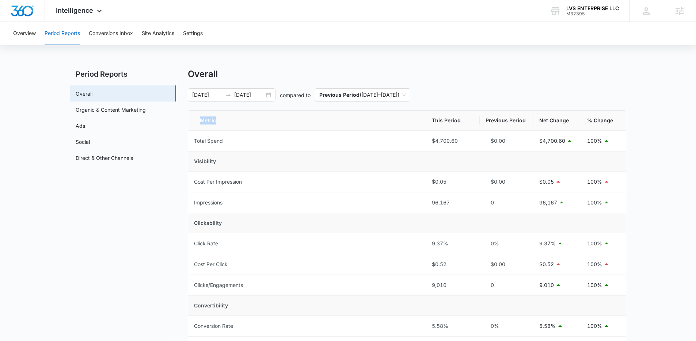
drag, startPoint x: 216, startPoint y: 117, endPoint x: 198, endPoint y: 118, distance: 18.3
click at [198, 118] on th "Metric" at bounding box center [307, 121] width 238 height 20
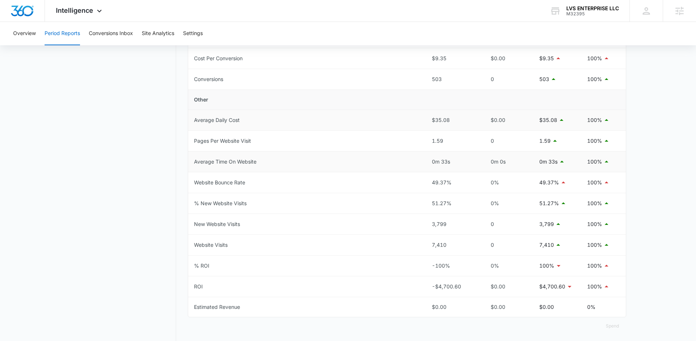
scroll to position [300, 0]
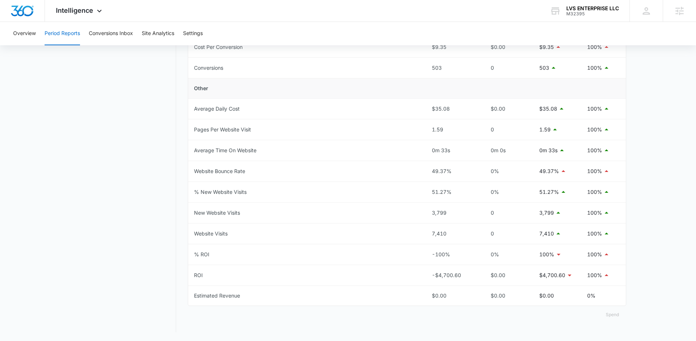
click at [619, 317] on button "Spend" at bounding box center [612, 315] width 28 height 18
click at [612, 292] on div "Raw" at bounding box center [618, 292] width 21 height 4
click at [613, 313] on button "Spend" at bounding box center [612, 315] width 28 height 18
click at [614, 279] on div "Optimized" at bounding box center [618, 281] width 21 height 4
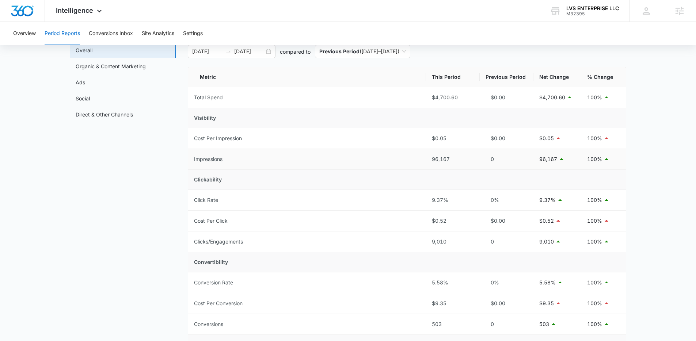
scroll to position [0, 0]
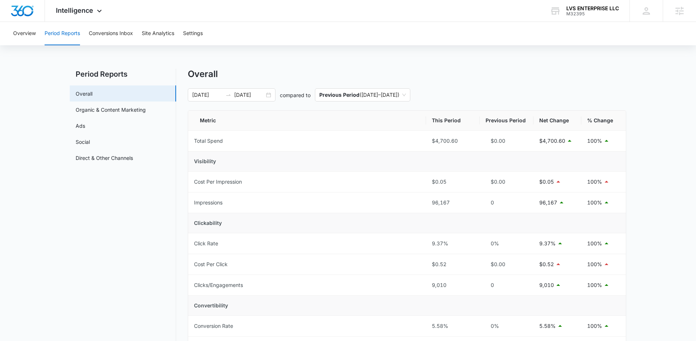
click at [563, 79] on div "Overall" at bounding box center [407, 74] width 438 height 11
click at [201, 119] on th "Metric" at bounding box center [307, 121] width 238 height 20
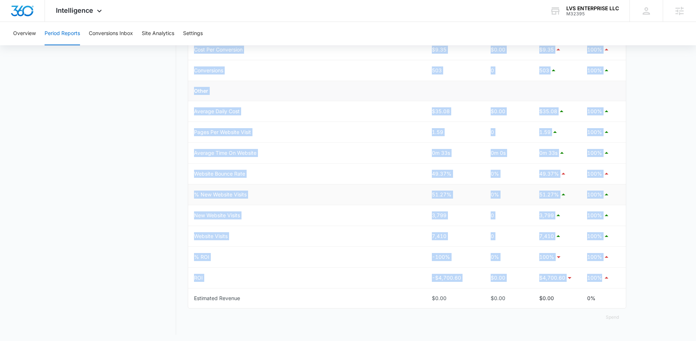
scroll to position [300, 0]
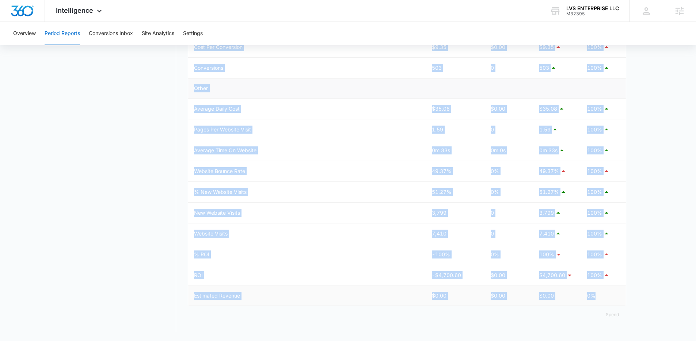
drag, startPoint x: 189, startPoint y: 117, endPoint x: 616, endPoint y: 301, distance: 465.4
click at [616, 301] on table "Metric This Period Previous Period Net Change % Change Total Spend $4,700.60 $0…" at bounding box center [407, 58] width 438 height 495
copy table "Metric This Period Previous Period Net Change % Change Total Spend $4,700.60 $0…"
click at [336, 196] on td "% New Website Visits" at bounding box center [307, 192] width 238 height 21
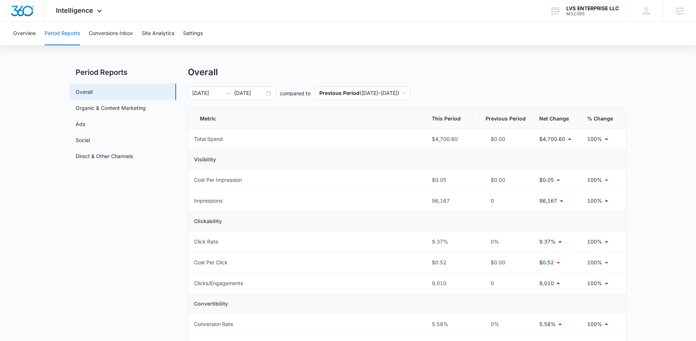
scroll to position [0, 0]
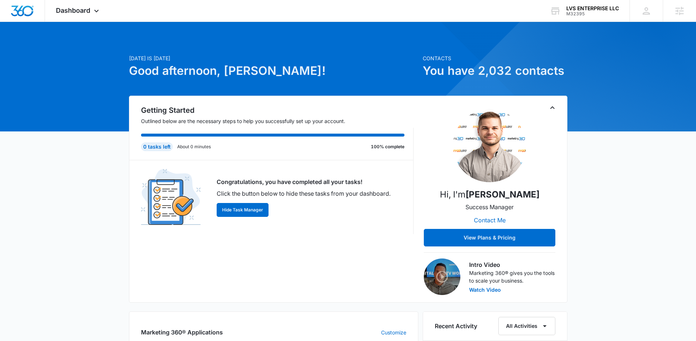
click at [524, 29] on div at bounding box center [677, 175] width 622 height 622
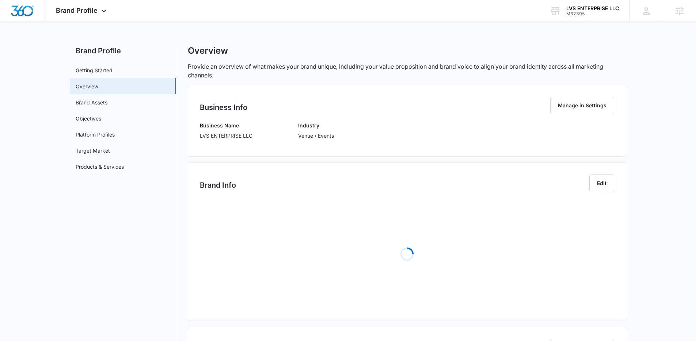
click at [36, 115] on main "Brand Profile Getting Started Overview Brand Assets Objectives Platform Profile…" at bounding box center [348, 307] width 696 height 525
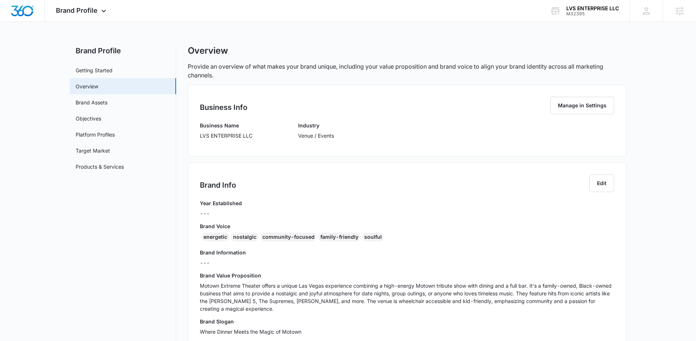
click at [178, 119] on div "Brand Profile Getting Started Overview Brand Assets Objectives Platform Profile…" at bounding box center [348, 279] width 556 height 469
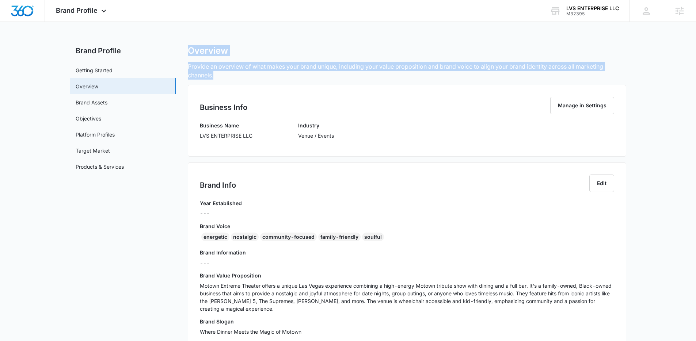
drag, startPoint x: 190, startPoint y: 49, endPoint x: 237, endPoint y: 76, distance: 55.0
click at [237, 76] on div "Overview Provide an overview of what makes your brand unique, including your va…" at bounding box center [407, 279] width 438 height 469
click at [237, 76] on p "Provide an overview of what makes your brand unique, including your value propo…" at bounding box center [407, 71] width 438 height 18
drag, startPoint x: 237, startPoint y: 76, endPoint x: 180, endPoint y: 46, distance: 64.9
click at [180, 46] on div "Brand Profile Getting Started Overview Brand Assets Objectives Platform Profile…" at bounding box center [348, 279] width 556 height 469
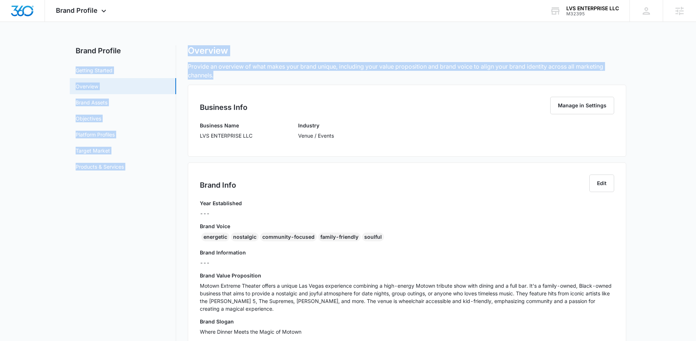
click at [180, 46] on div "Brand Profile Getting Started Overview Brand Assets Objectives Platform Profile…" at bounding box center [348, 279] width 556 height 469
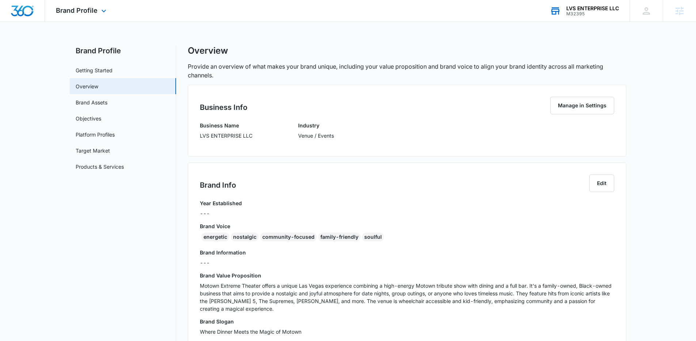
click at [584, 19] on div "LVS ENTERPRISE LLC M32395 Your Accounts View All" at bounding box center [584, 11] width 91 height 22
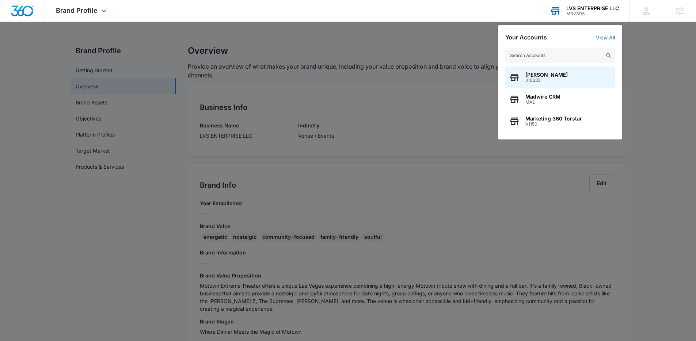
click at [549, 60] on input "text" at bounding box center [560, 55] width 110 height 15
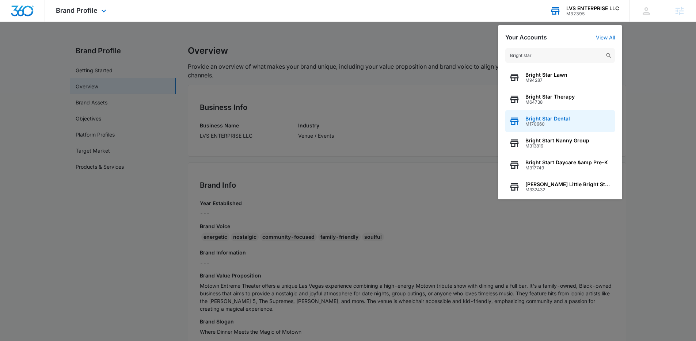
type input "Bright star"
click at [577, 125] on div "Bright Star Dental M170960" at bounding box center [560, 121] width 110 height 22
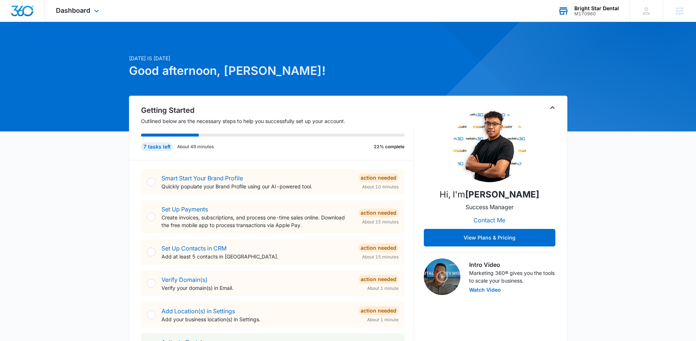
click at [79, 15] on div "Dashboard Apps Reputation Websites Forms CRM Email Social Shop Payments POS Con…" at bounding box center [78, 11] width 67 height 22
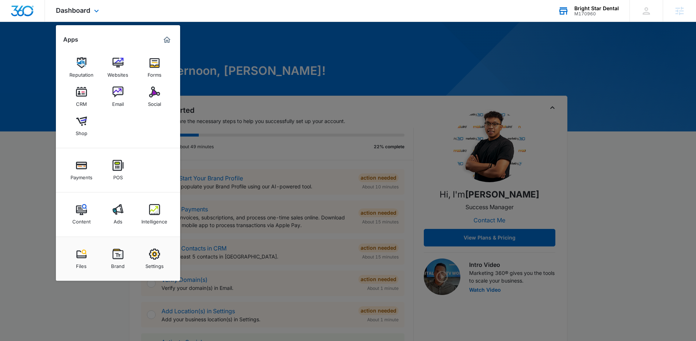
click at [79, 15] on div "Dashboard Apps Reputation Websites Forms CRM Email Social Shop Payments POS Con…" at bounding box center [78, 11] width 67 height 22
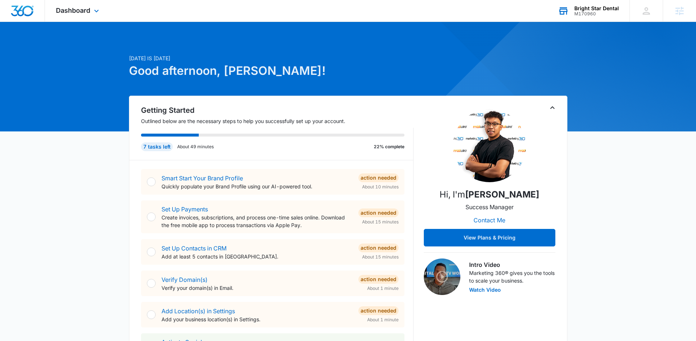
click at [194, 12] on div "Dashboard Apps Reputation Websites Forms CRM Email Social Shop Payments POS Con…" at bounding box center [348, 11] width 696 height 22
click at [100, 11] on icon at bounding box center [96, 12] width 9 height 9
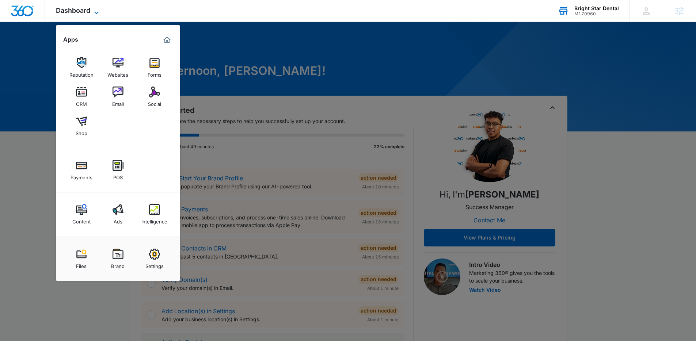
click at [100, 11] on icon at bounding box center [96, 12] width 9 height 9
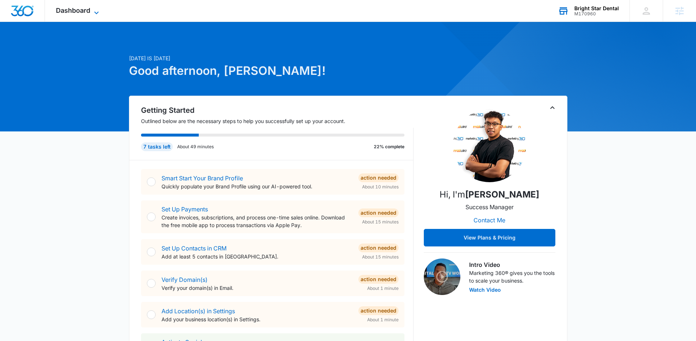
click at [93, 11] on icon at bounding box center [96, 12] width 9 height 9
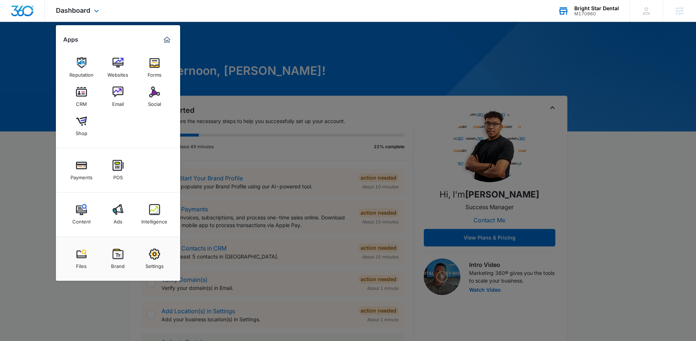
click at [152, 146] on div "Reputation Websites Forms CRM Email Social Shop" at bounding box center [118, 97] width 124 height 103
click at [153, 180] on div "Payments POS" at bounding box center [118, 170] width 124 height 44
click at [141, 177] on div "Payments POS" at bounding box center [118, 170] width 124 height 44
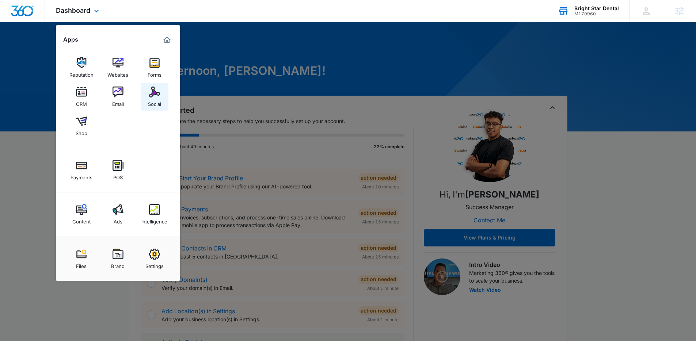
click at [159, 99] on div "Social" at bounding box center [154, 102] width 13 height 9
